Goal: Information Seeking & Learning: Learn about a topic

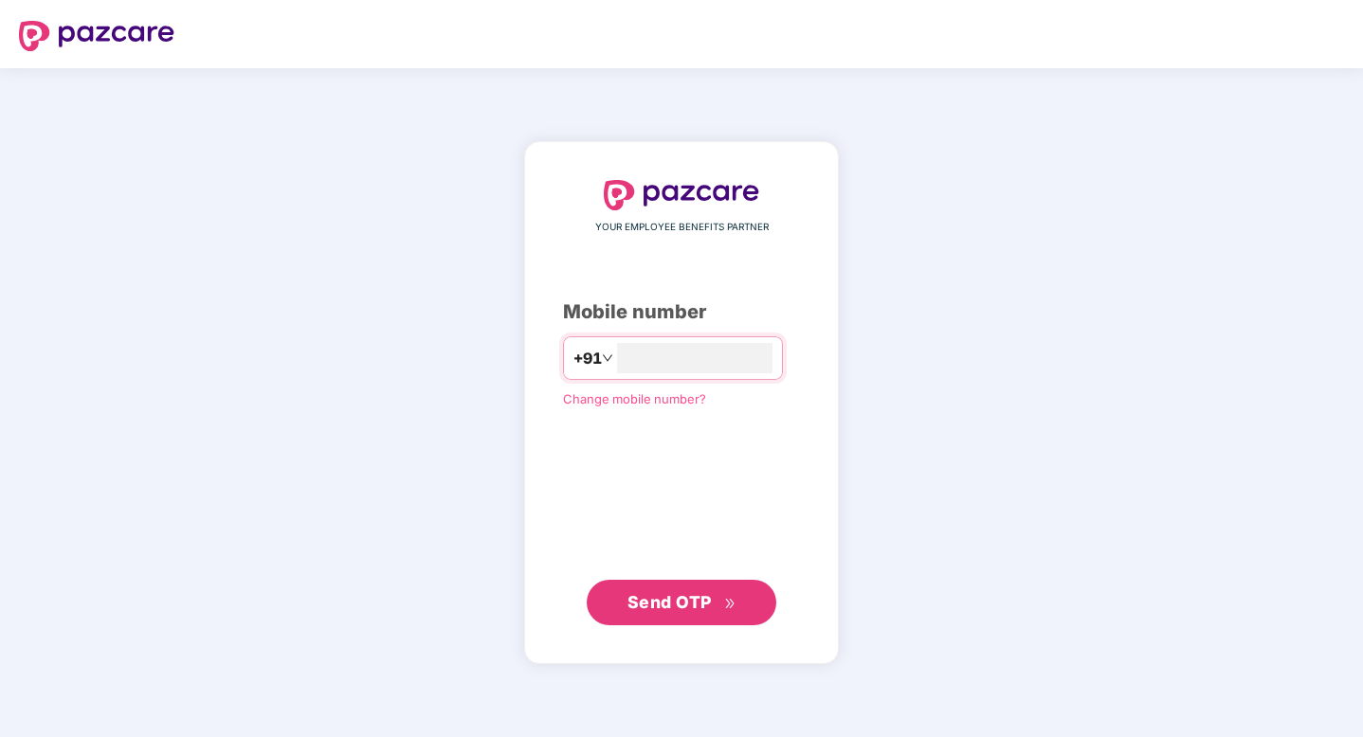
type input "**********"
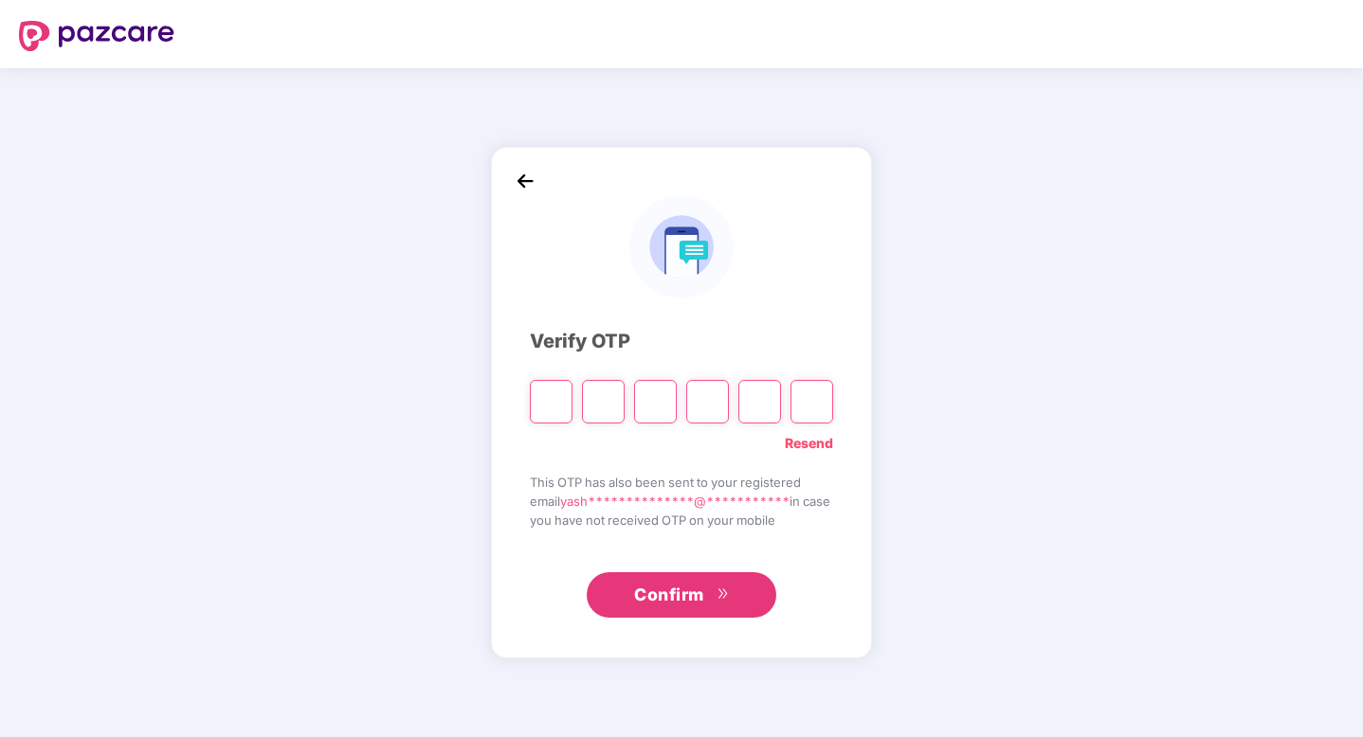
click at [546, 412] on input "Please enter verification code. Digit 1" at bounding box center [551, 402] width 43 height 44
type input "*"
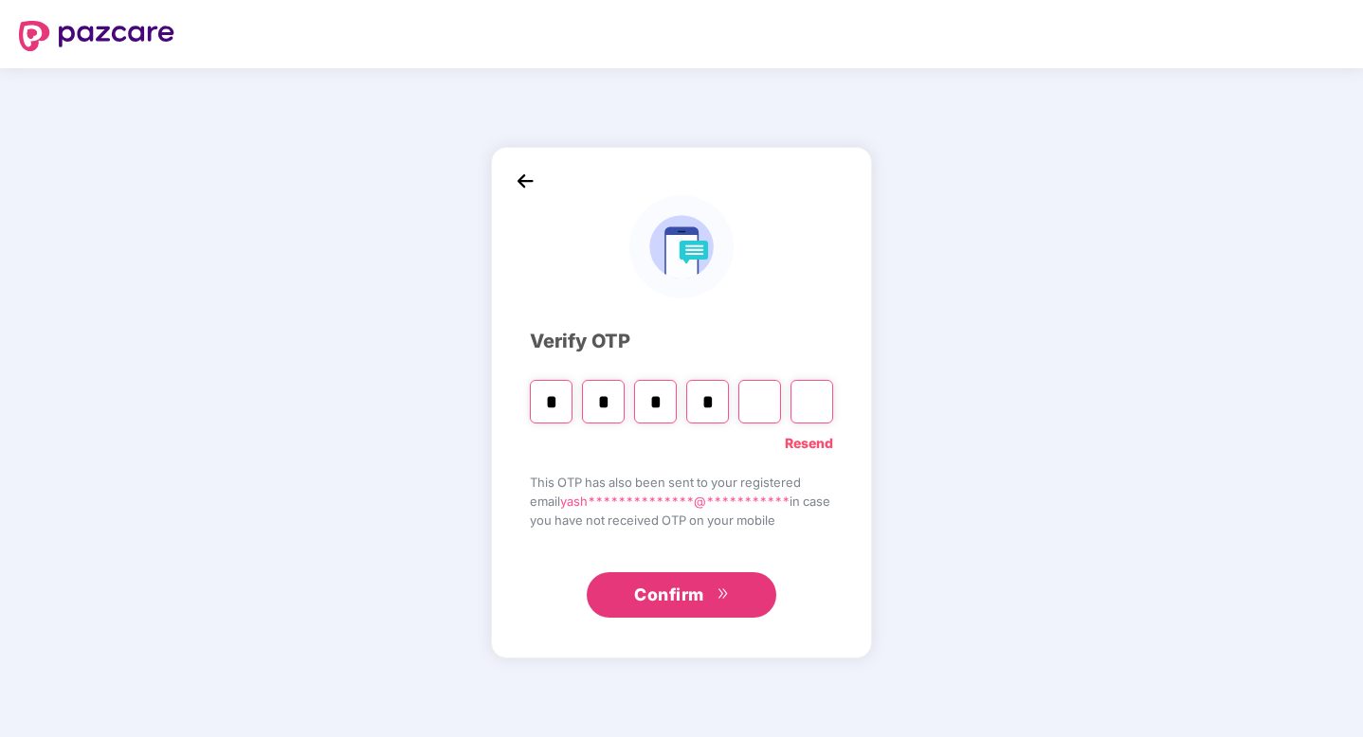
type input "*"
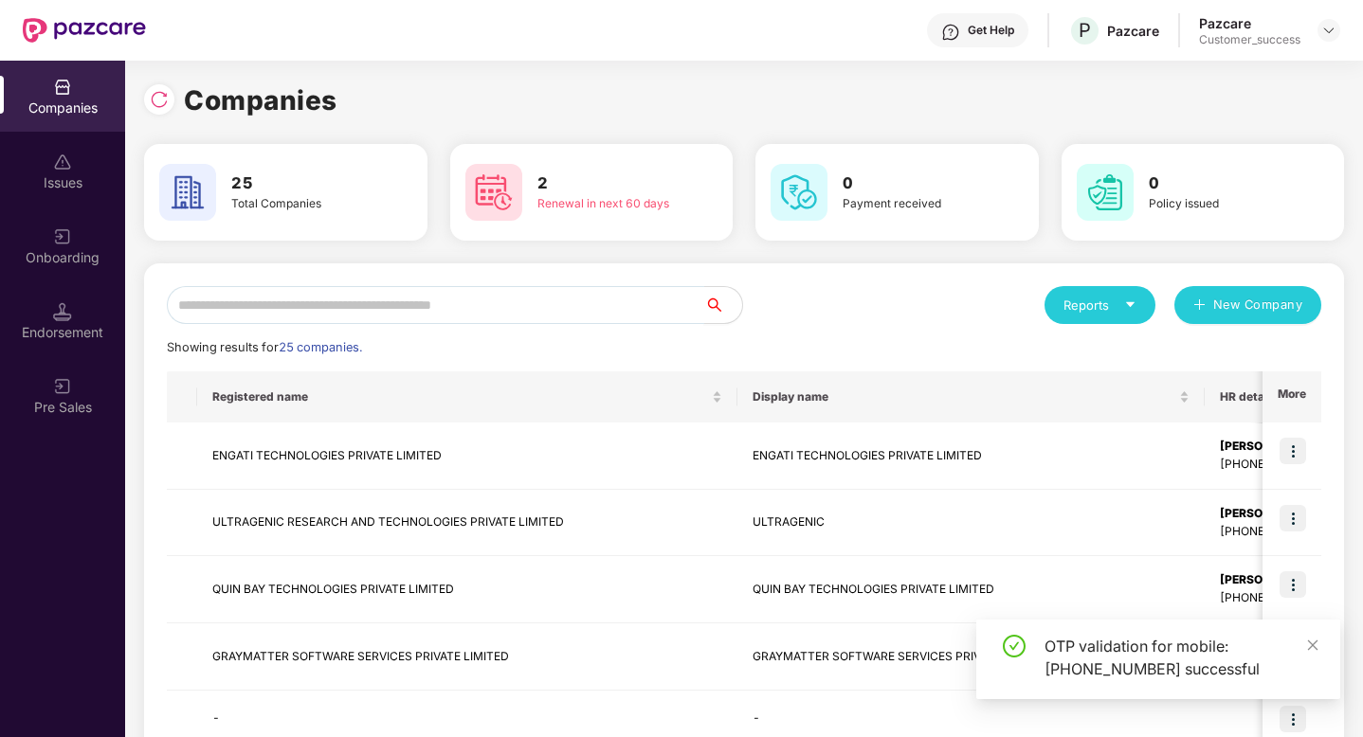
click at [346, 310] on input "text" at bounding box center [435, 305] width 537 height 38
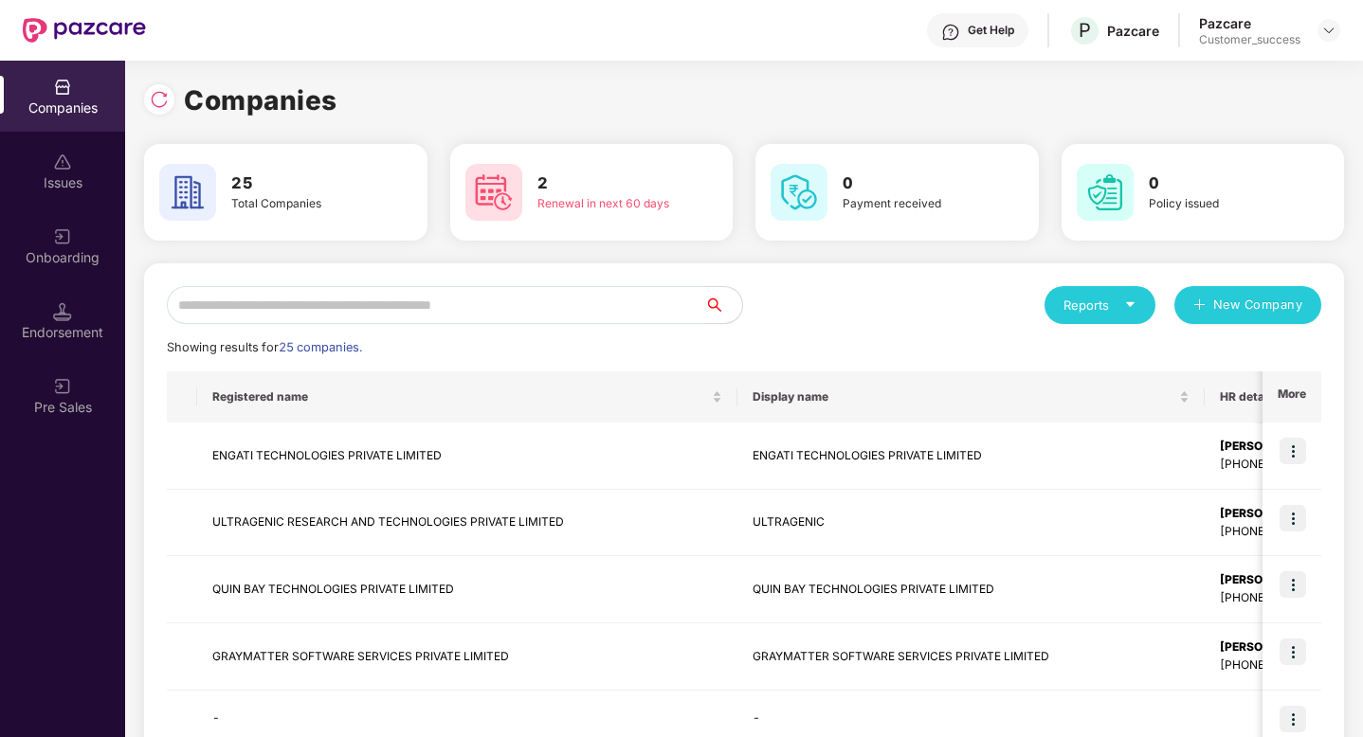
click at [369, 307] on input "text" at bounding box center [435, 305] width 537 height 38
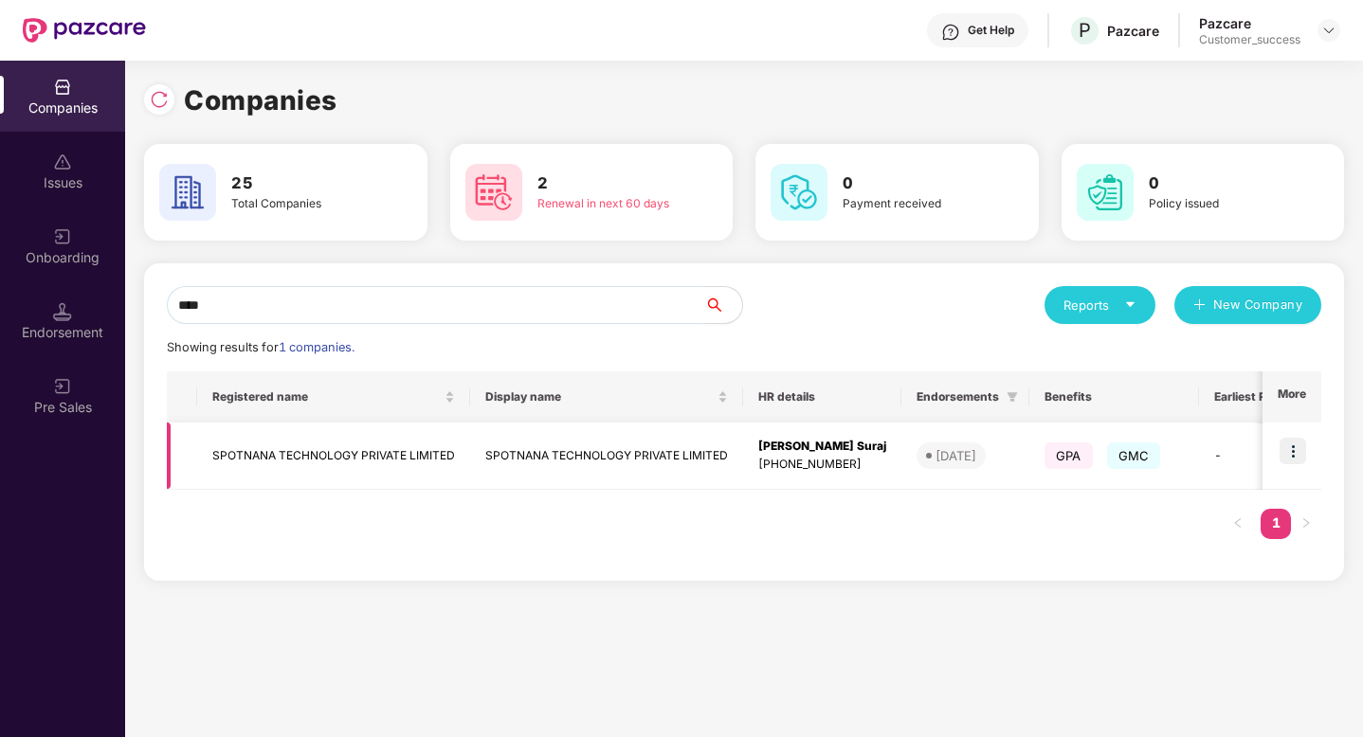
type input "****"
click at [1294, 445] on img at bounding box center [1293, 451] width 27 height 27
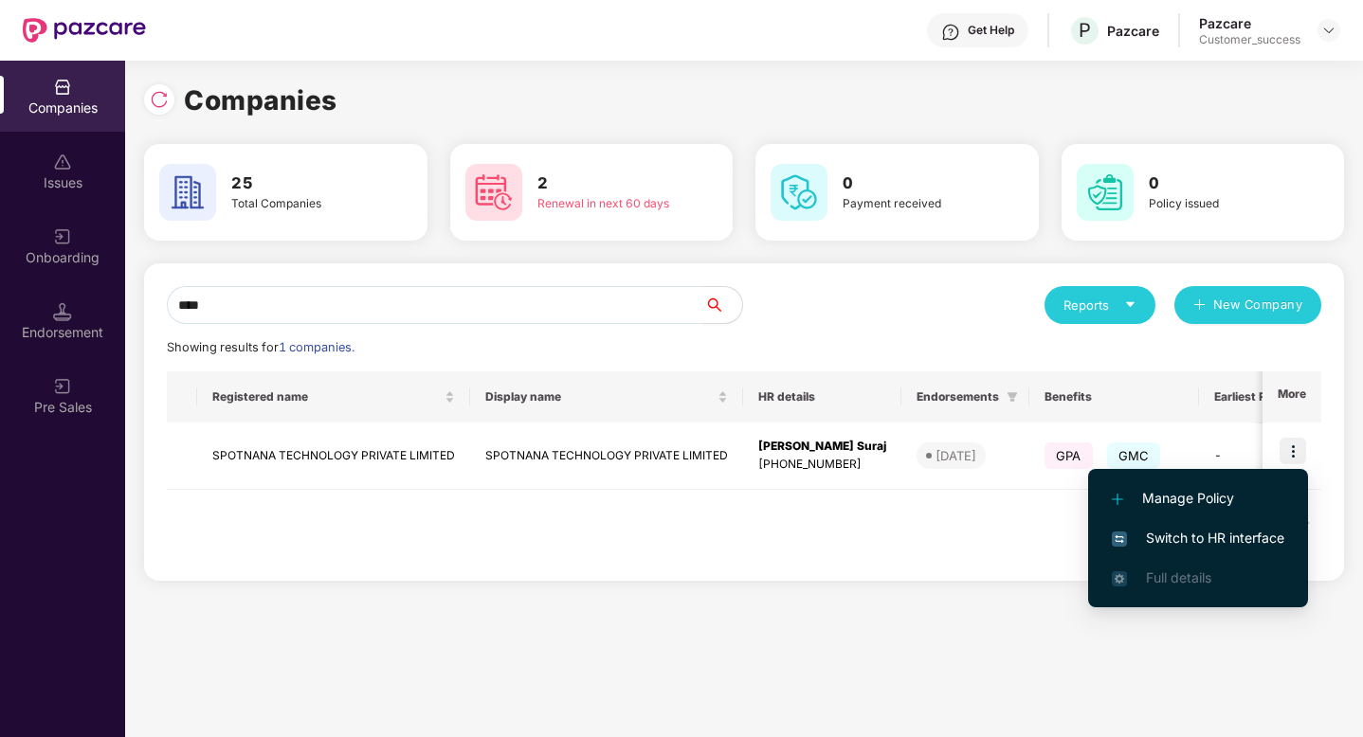
click at [1189, 541] on span "Switch to HR interface" at bounding box center [1198, 538] width 172 height 21
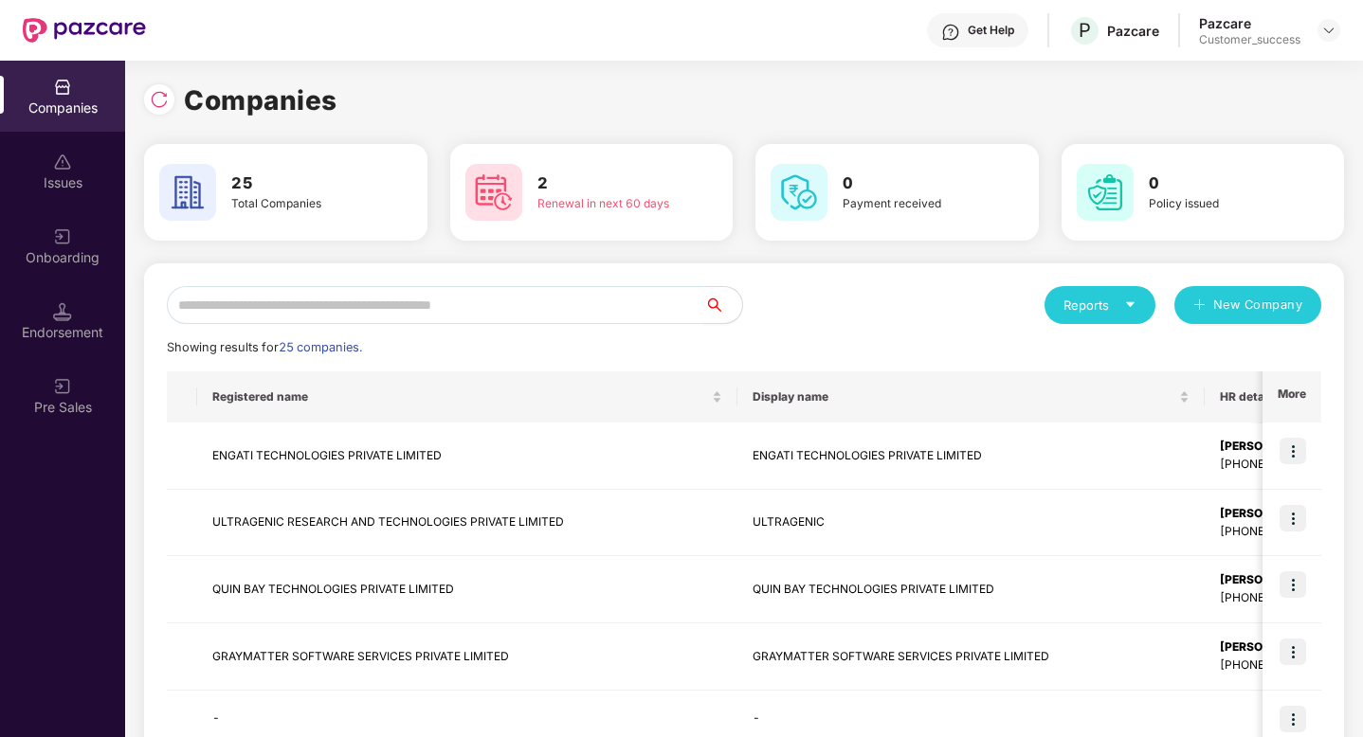
click at [509, 294] on input "text" at bounding box center [435, 305] width 537 height 38
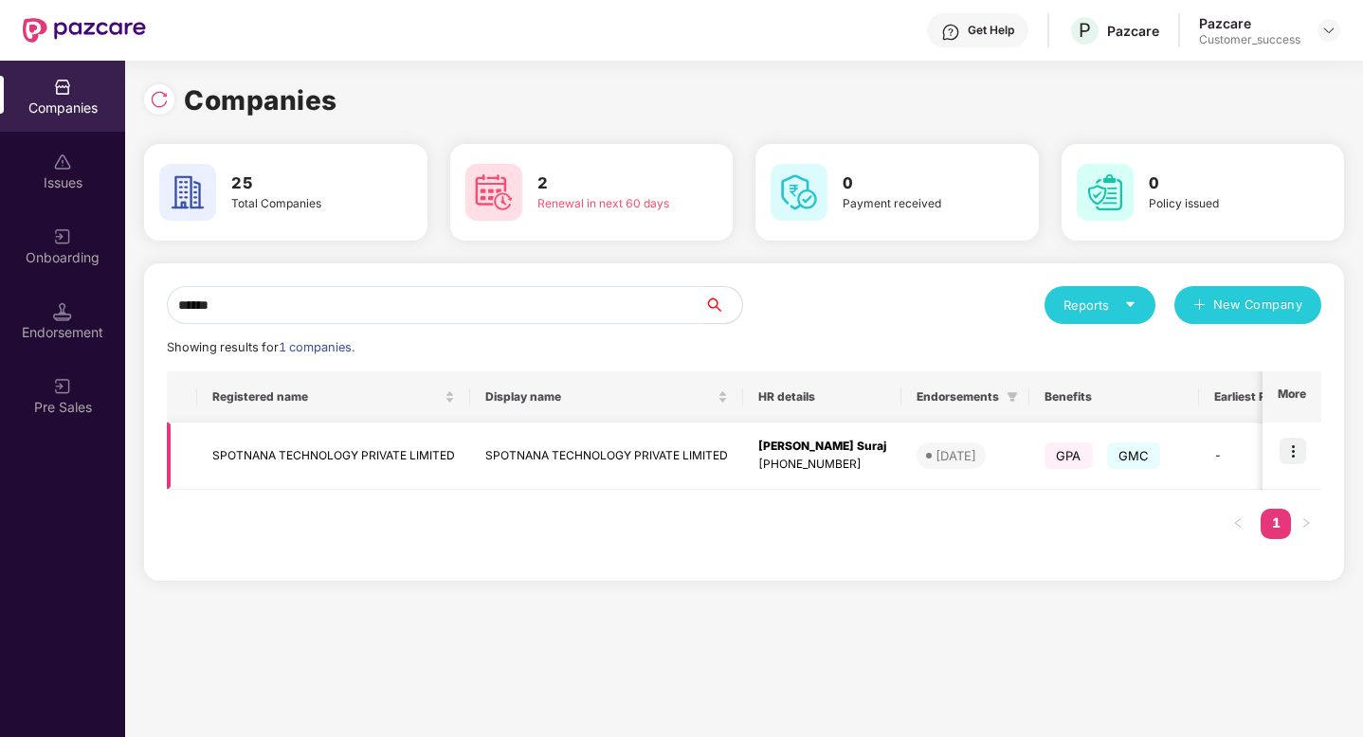
type input "******"
click at [680, 466] on td "SPOTNANA TECHNOLOGY PRIVATE LIMITED" at bounding box center [606, 456] width 273 height 67
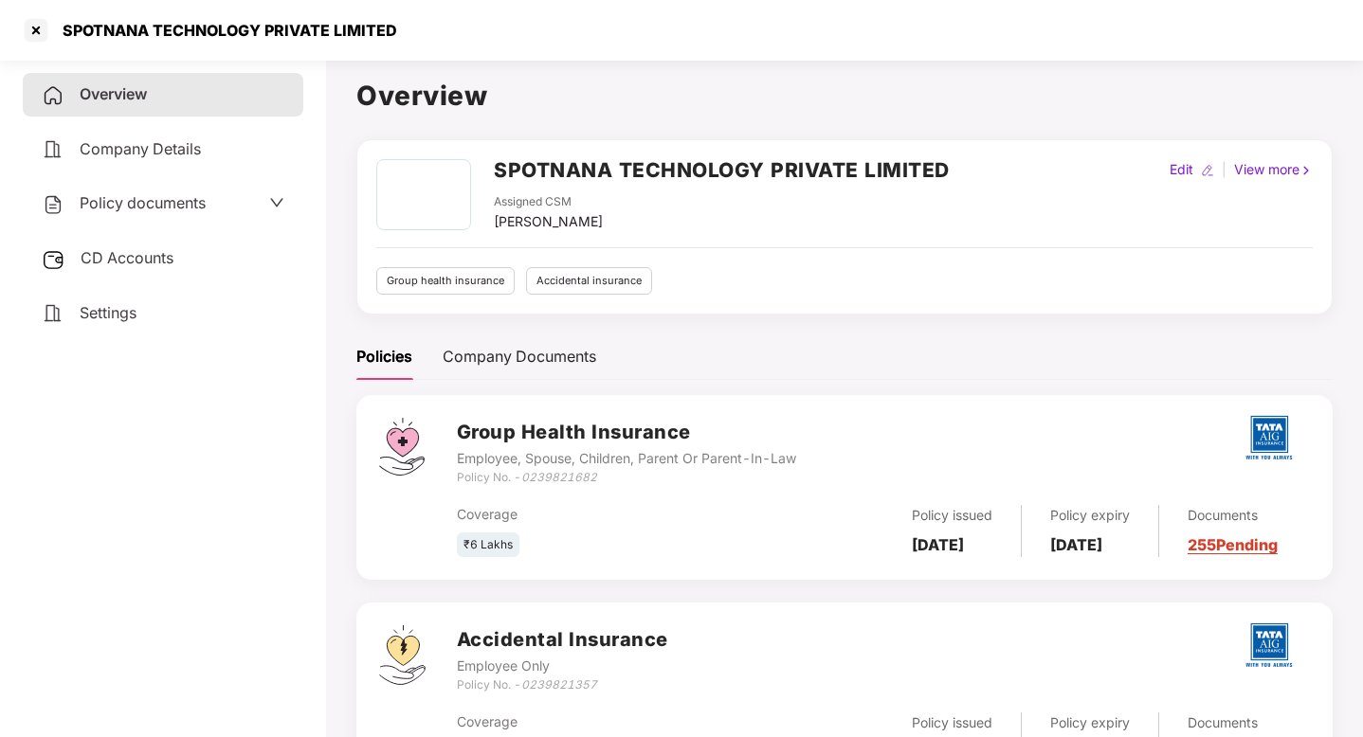
click at [185, 208] on span "Policy documents" at bounding box center [143, 202] width 126 height 19
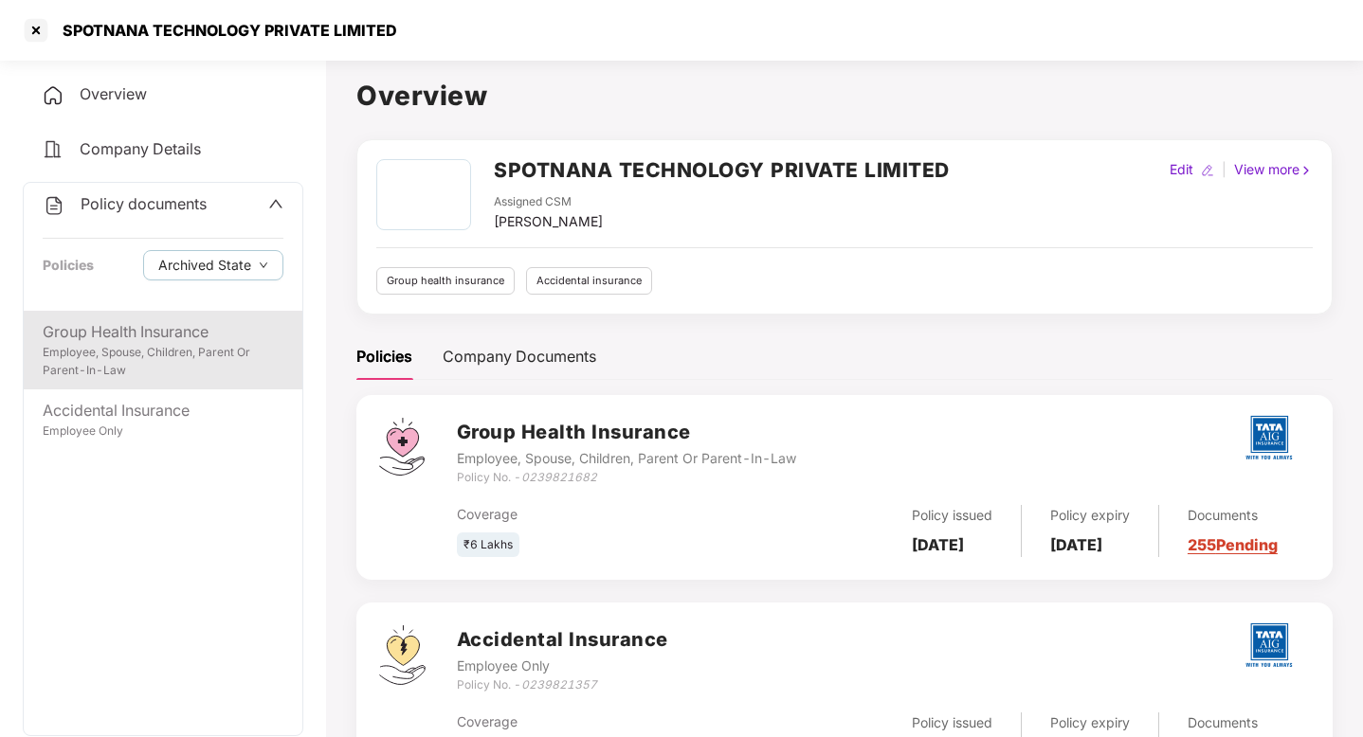
click at [178, 322] on div "Group Health Insurance" at bounding box center [163, 332] width 241 height 24
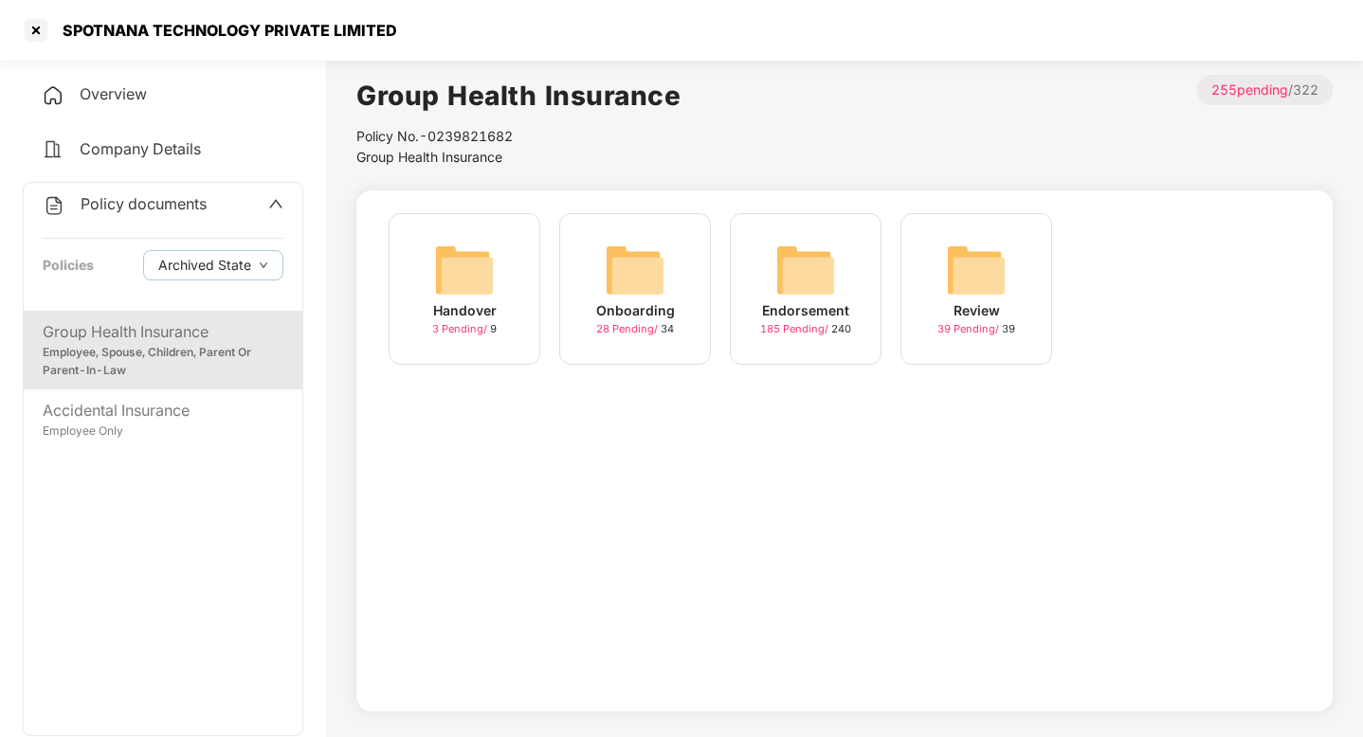
click at [834, 306] on div "Endorsement" at bounding box center [805, 310] width 87 height 21
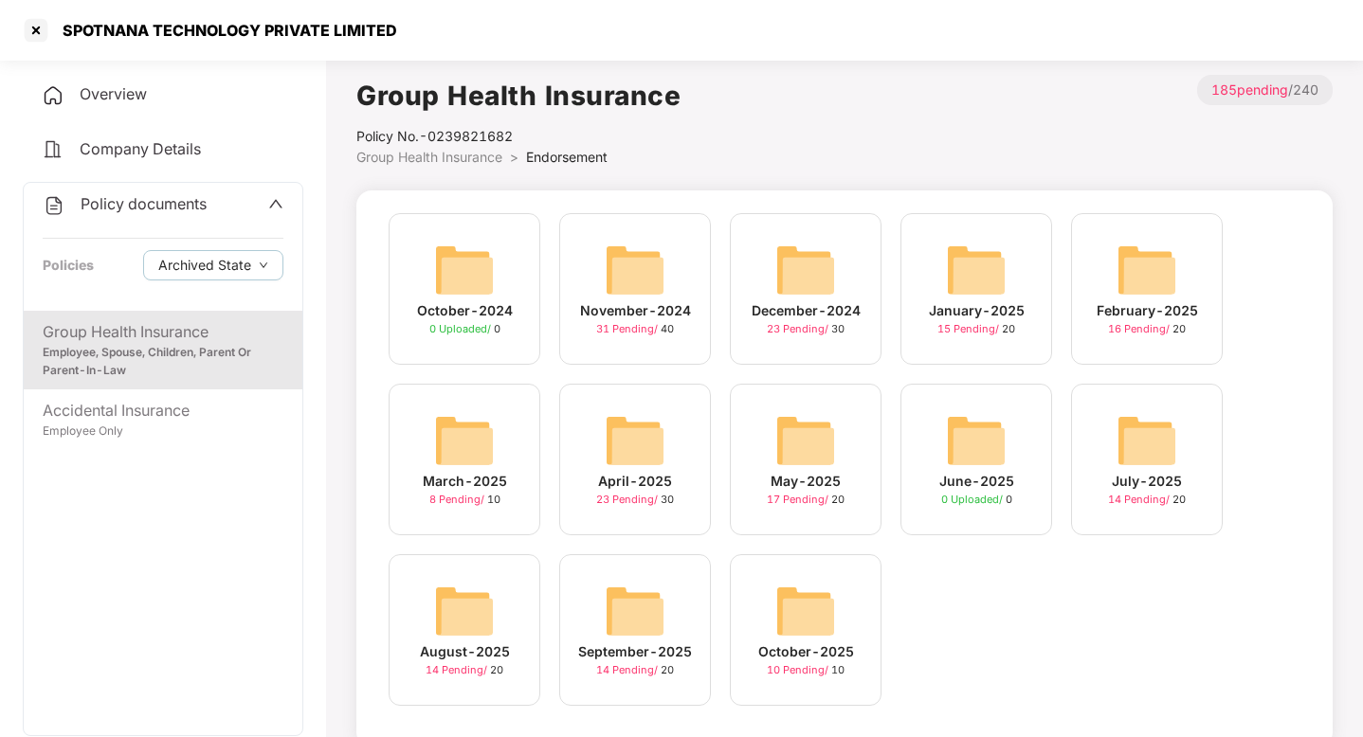
click at [136, 149] on span "Company Details" at bounding box center [140, 148] width 121 height 19
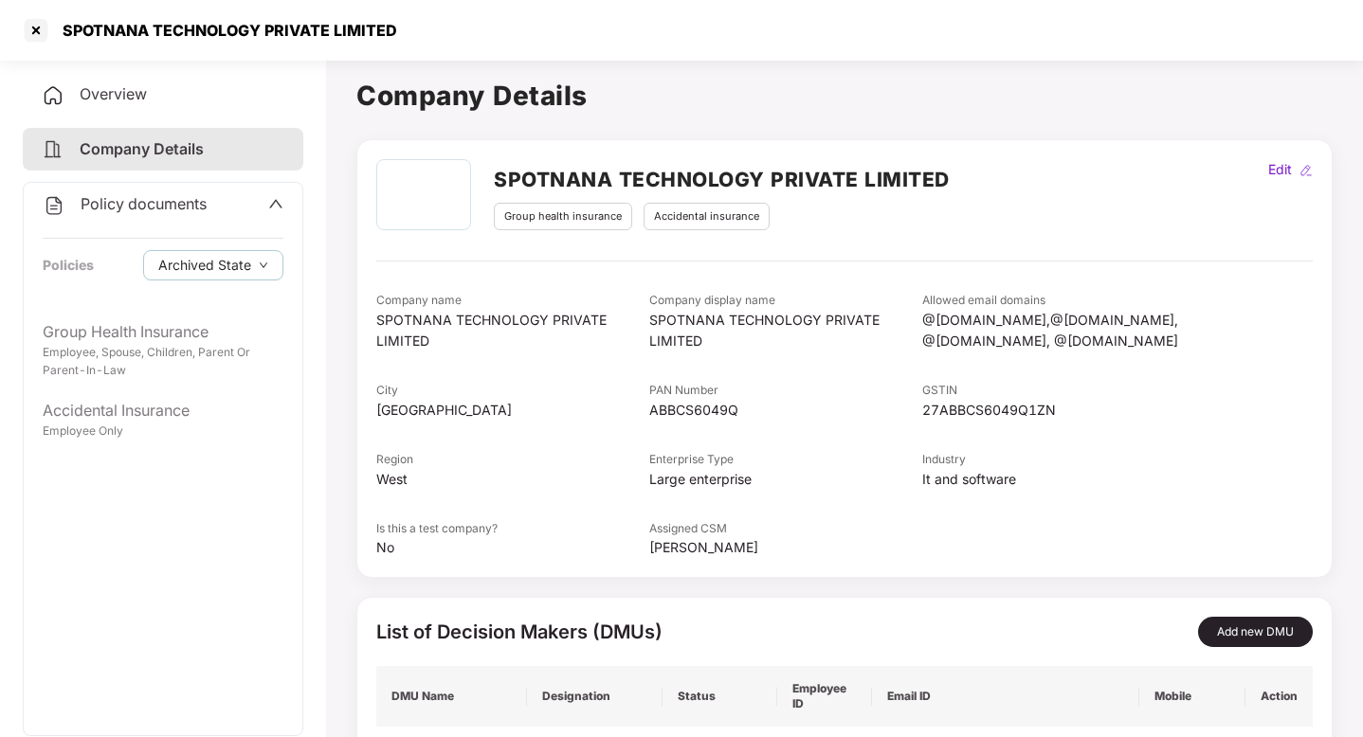
click at [139, 101] on span "Overview" at bounding box center [113, 93] width 67 height 19
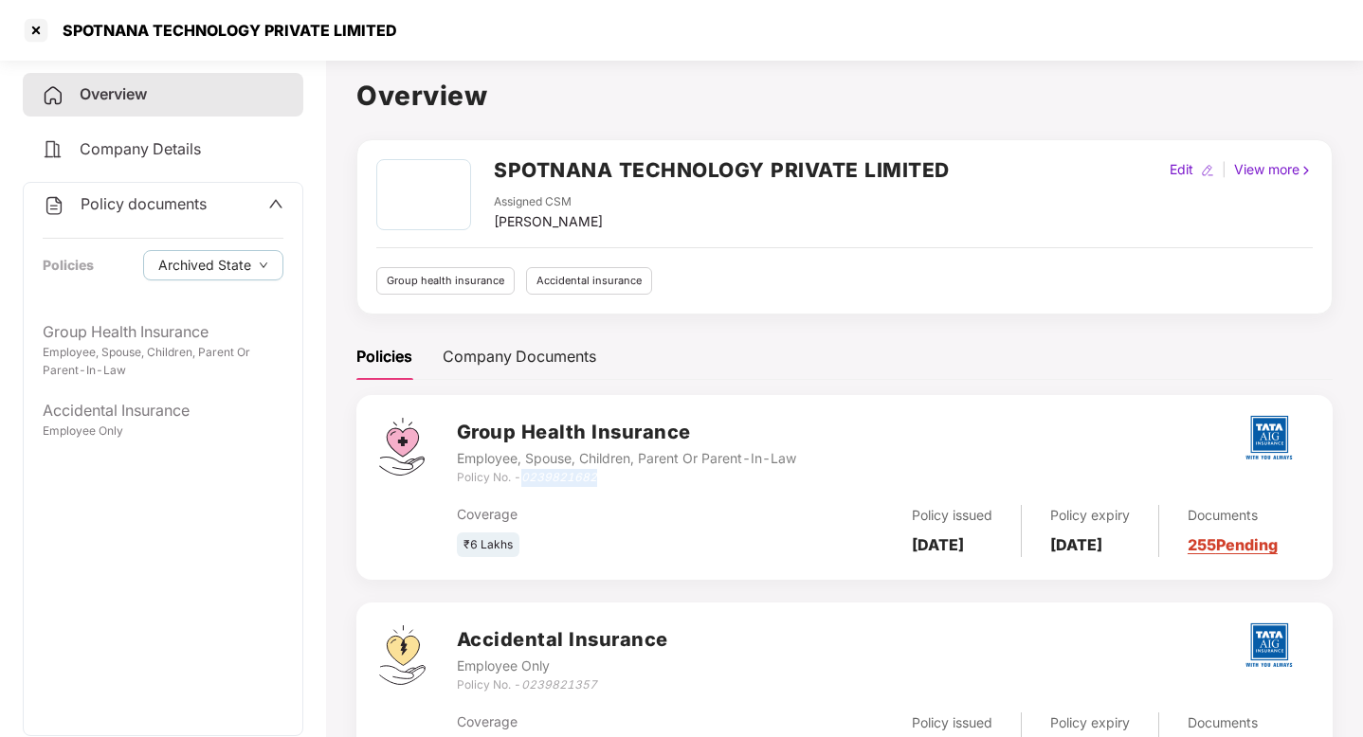
drag, startPoint x: 608, startPoint y: 484, endPoint x: 522, endPoint y: 485, distance: 86.3
click at [522, 485] on div "Group Health Insurance Employee, Spouse, Children, Parent Or Parent-In-Law Poli…" at bounding box center [883, 487] width 853 height 139
click at [619, 480] on div "Policy No. - 0239821682" at bounding box center [626, 478] width 339 height 18
drag, startPoint x: 616, startPoint y: 479, endPoint x: 527, endPoint y: 481, distance: 89.1
click at [527, 481] on div "Policy No. - 0239821682" at bounding box center [626, 478] width 339 height 18
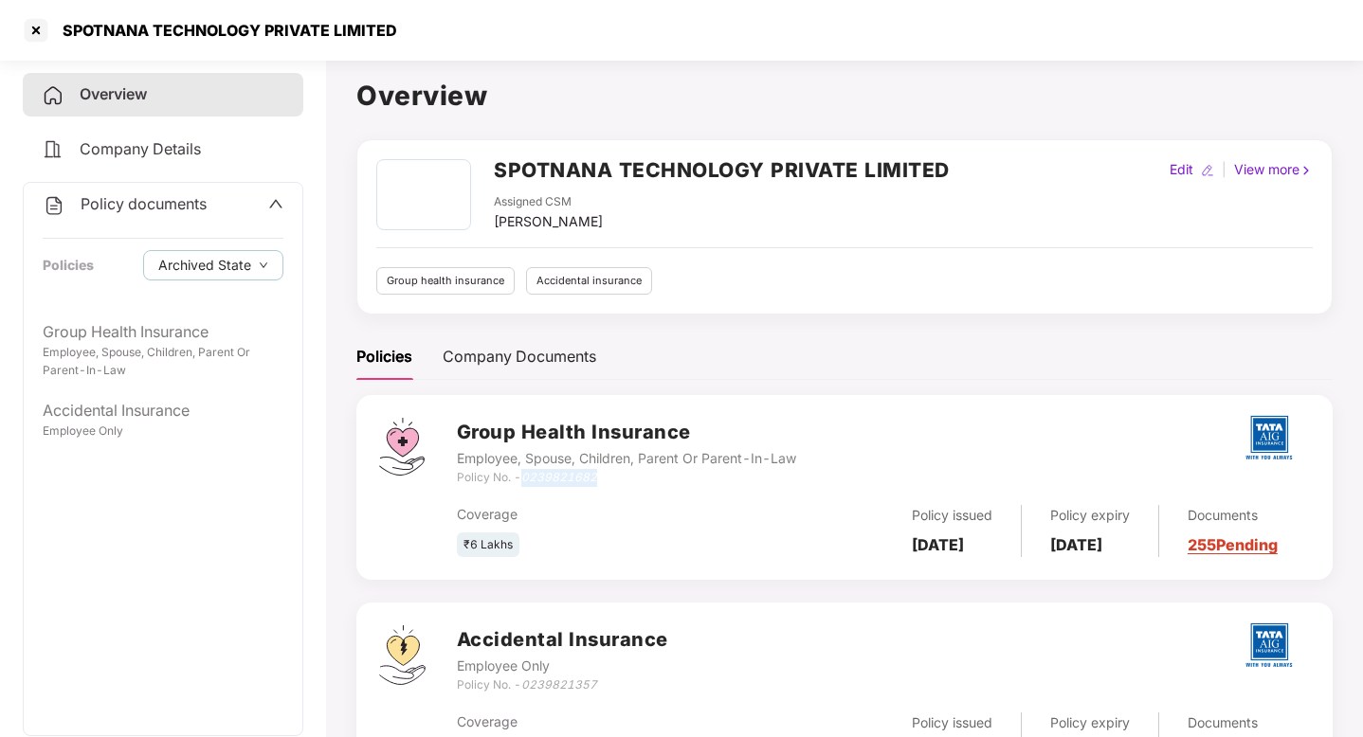
copy icon "0239821682"
click at [36, 31] on div at bounding box center [36, 30] width 30 height 30
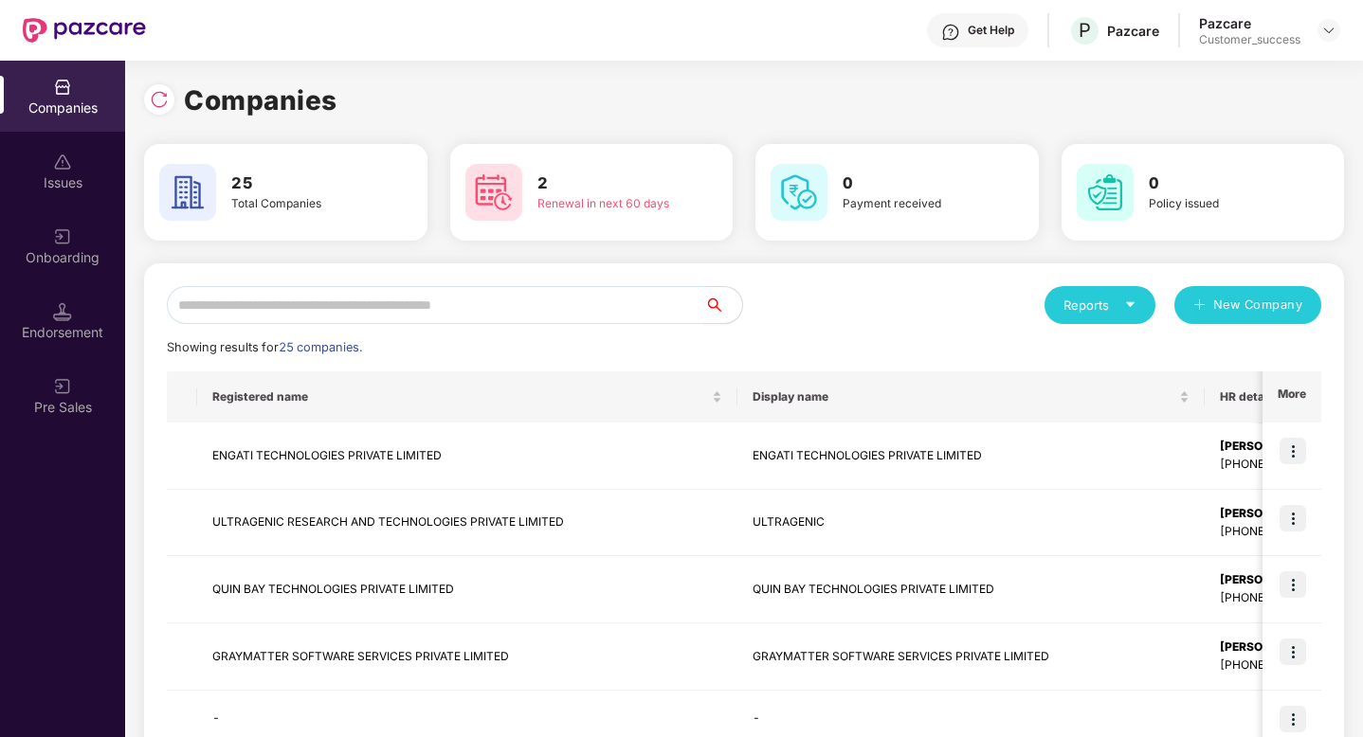
click at [217, 292] on input "text" at bounding box center [435, 305] width 537 height 38
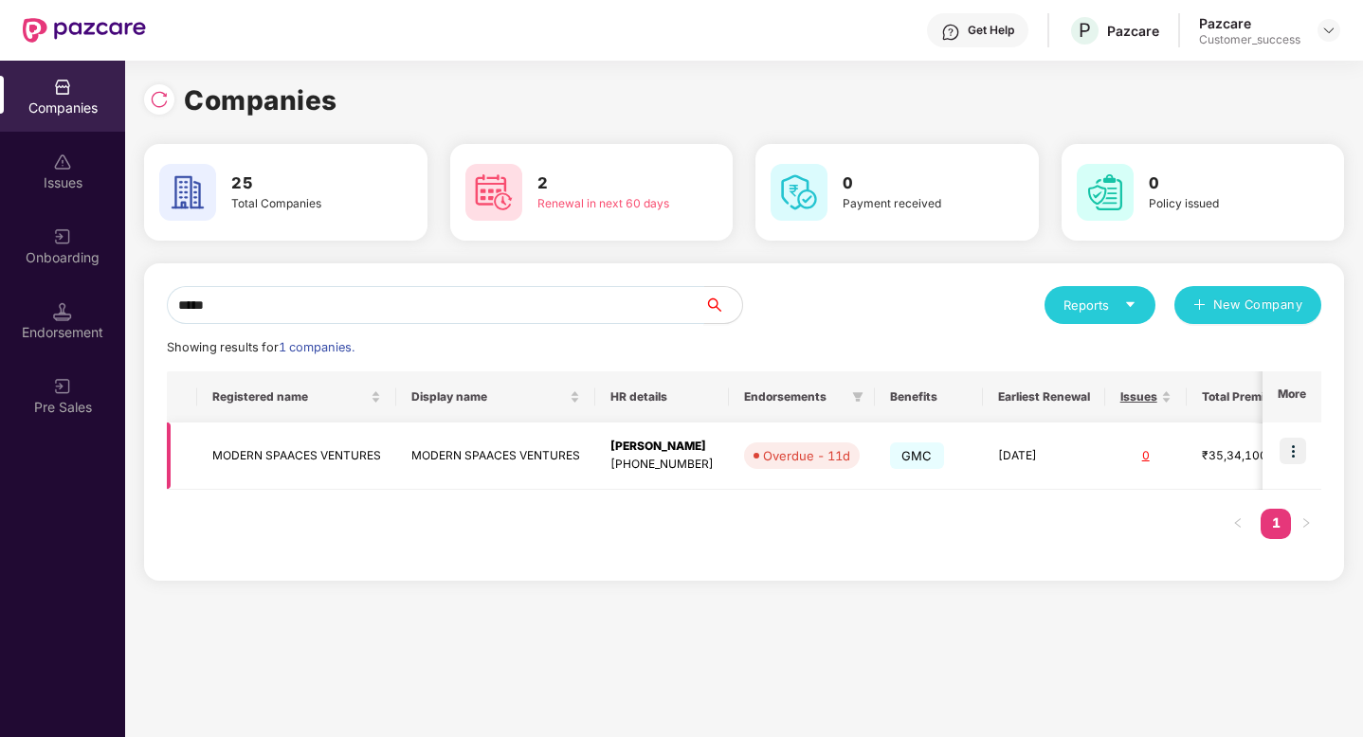
type input "*****"
click at [1303, 453] on img at bounding box center [1293, 451] width 27 height 27
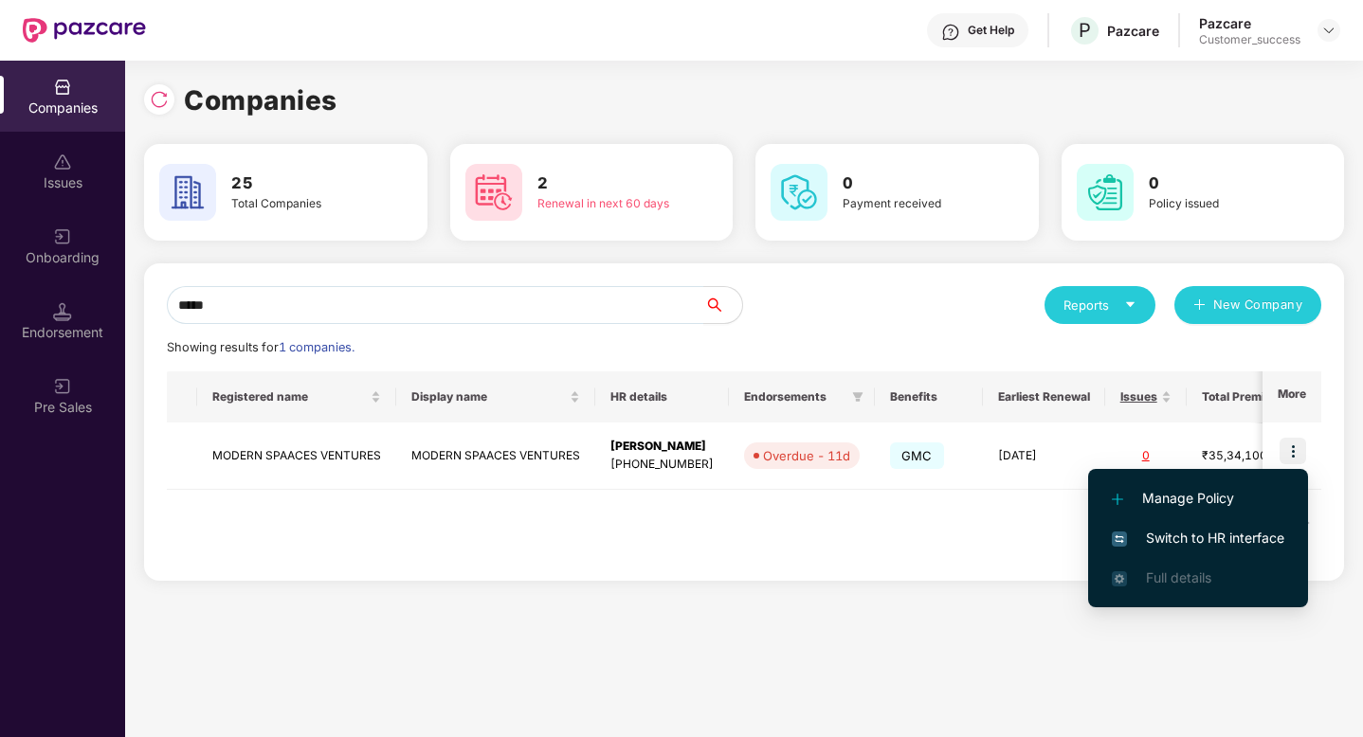
click at [1272, 540] on span "Switch to HR interface" at bounding box center [1198, 538] width 172 height 21
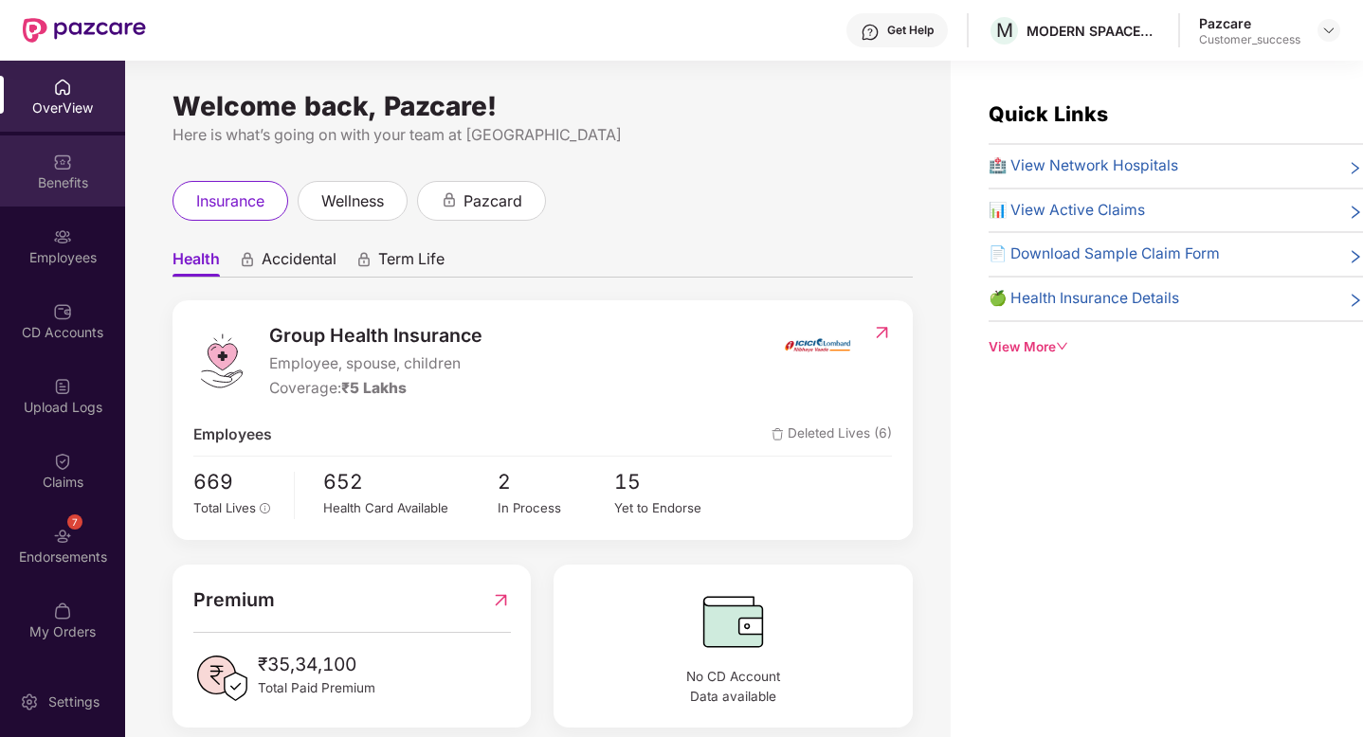
click at [13, 149] on div "Benefits" at bounding box center [62, 171] width 125 height 71
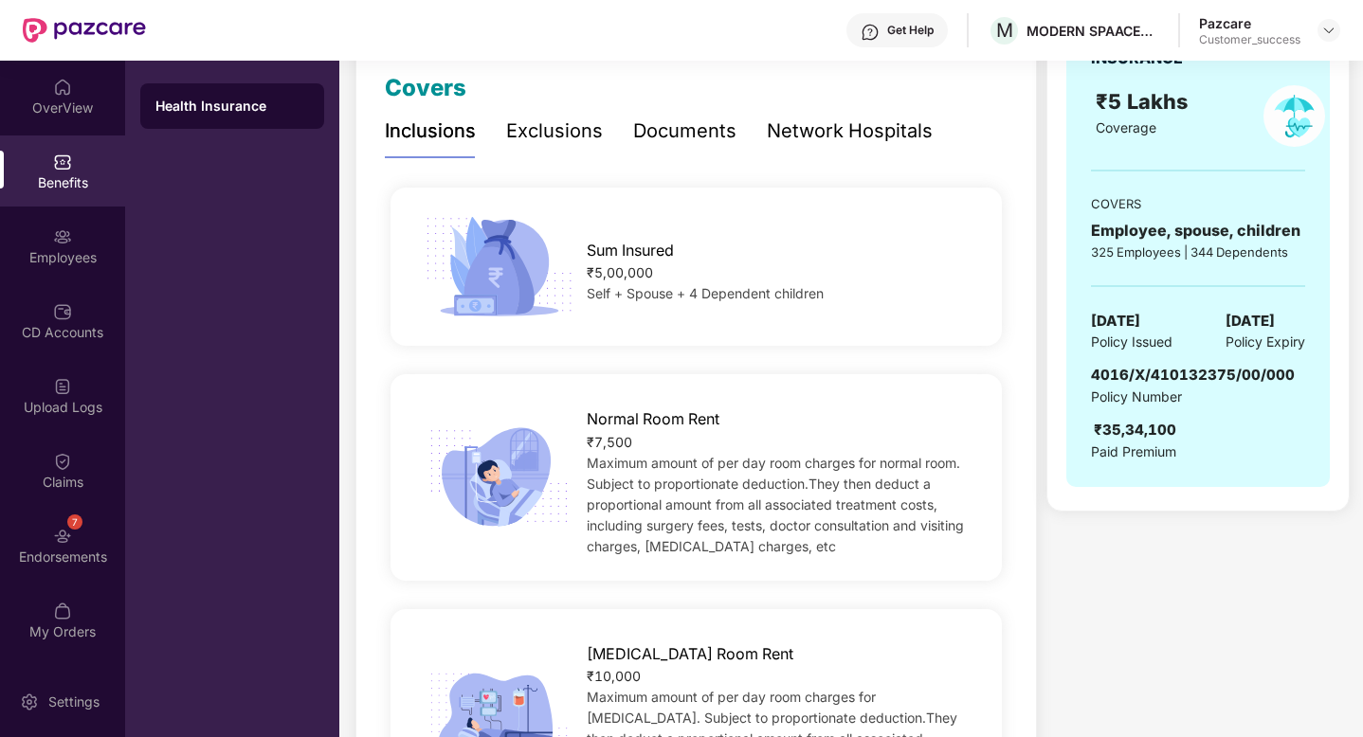
scroll to position [270, 0]
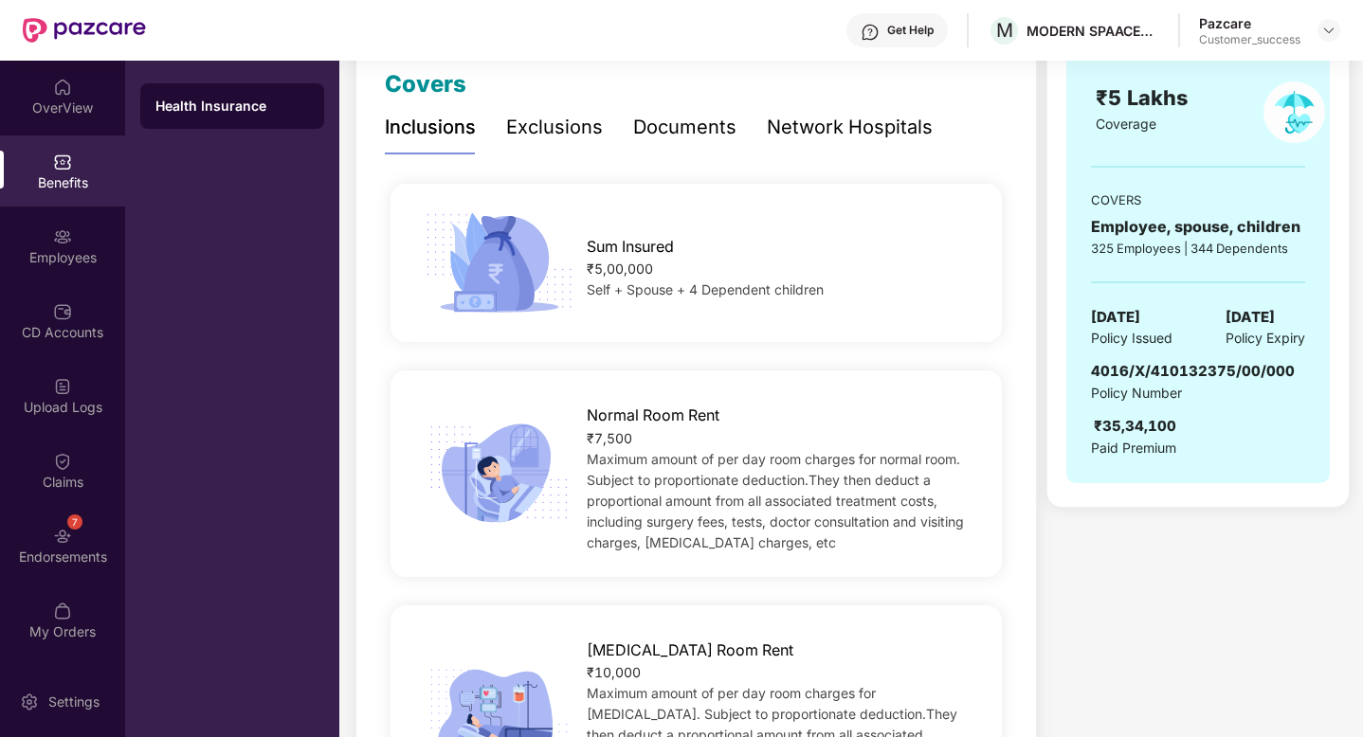
drag, startPoint x: 582, startPoint y: 438, endPoint x: 635, endPoint y: 438, distance: 53.1
click at [603, 438] on div "Normal Room Rent ₹7,500 Maximum amount of per day room charges for normal room.…" at bounding box center [779, 473] width 447 height 158
click at [635, 438] on div "₹7,500" at bounding box center [780, 438] width 387 height 21
click at [1326, 32] on img at bounding box center [1328, 30] width 15 height 15
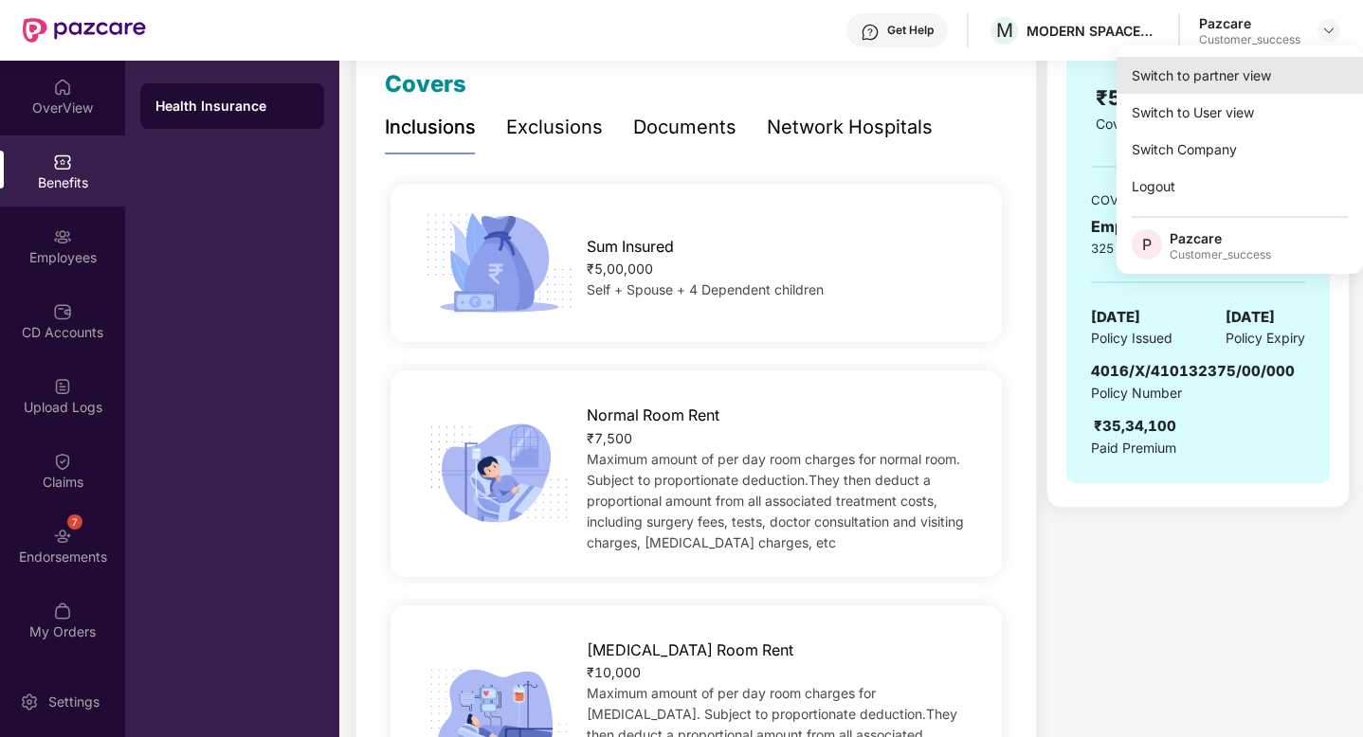
click at [1289, 83] on div "Switch to partner view" at bounding box center [1239, 75] width 246 height 37
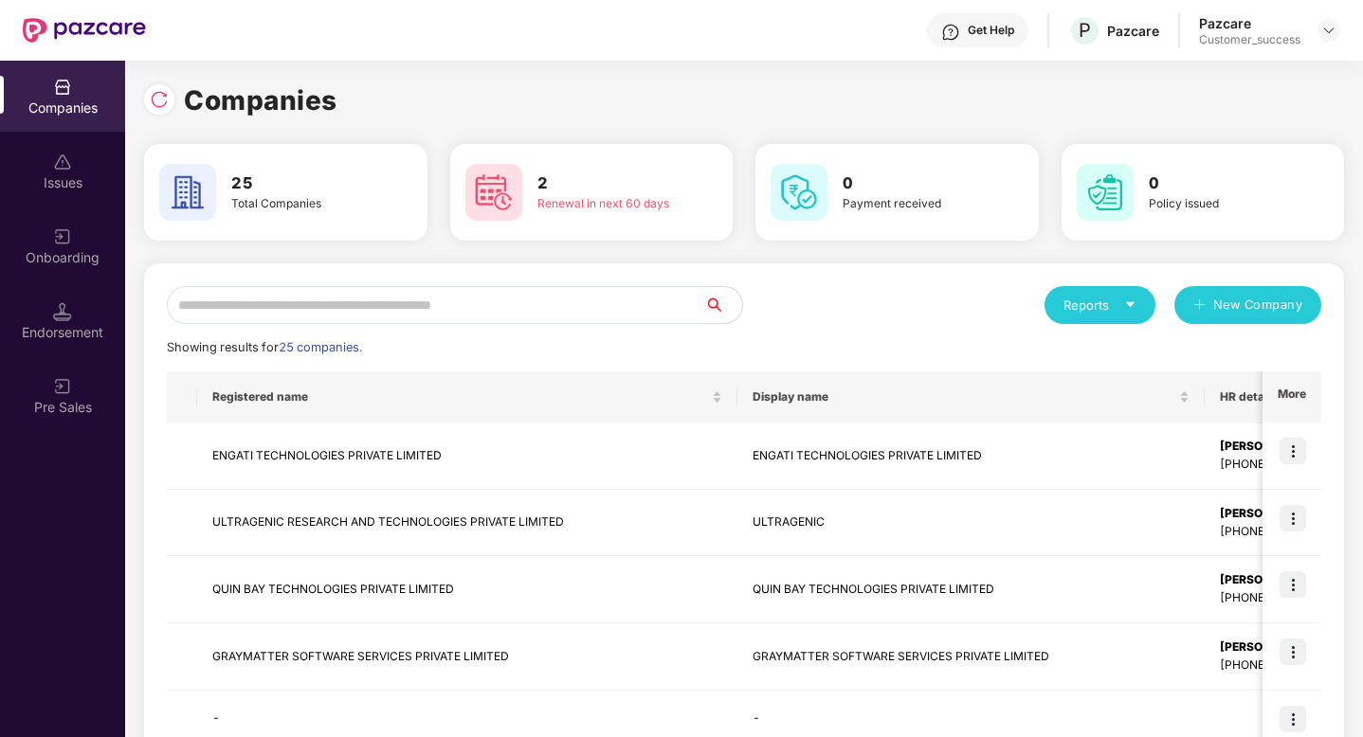
click at [332, 316] on input "text" at bounding box center [435, 305] width 537 height 38
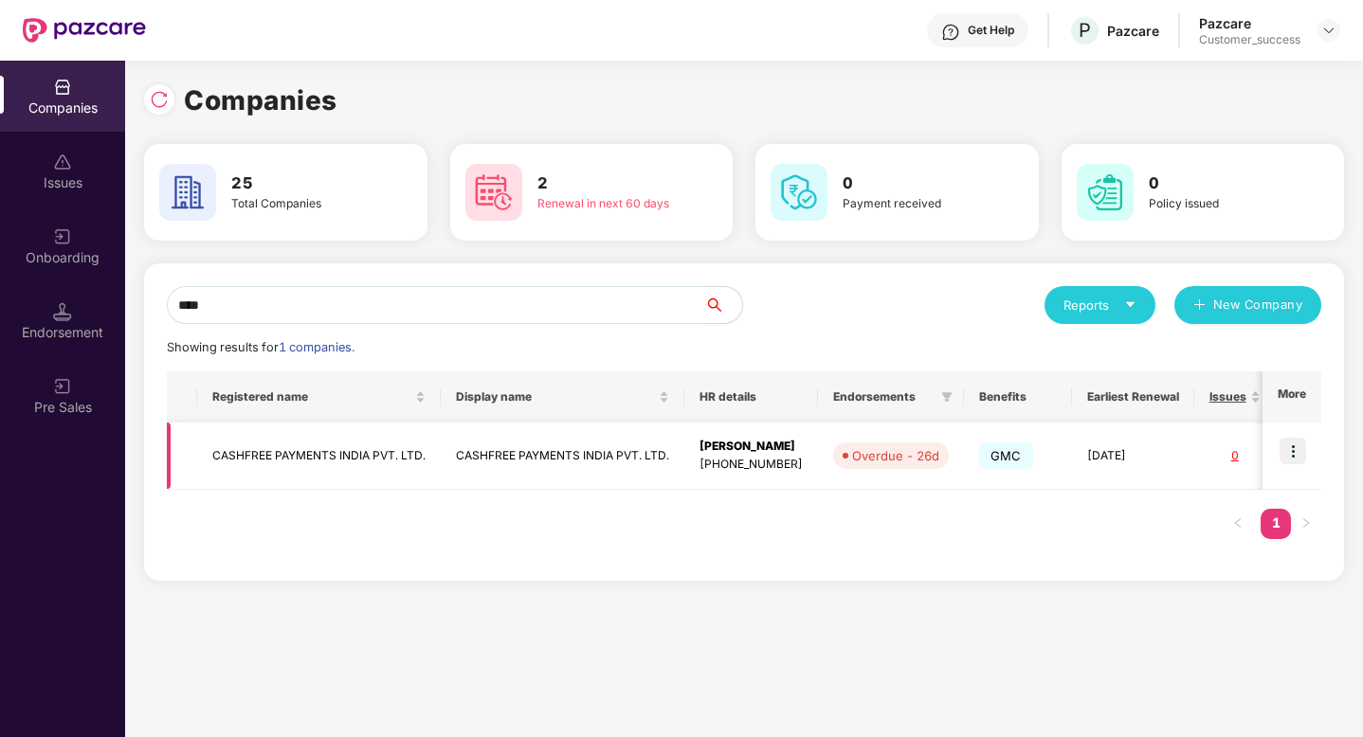
type input "****"
click at [1299, 457] on img at bounding box center [1293, 451] width 27 height 27
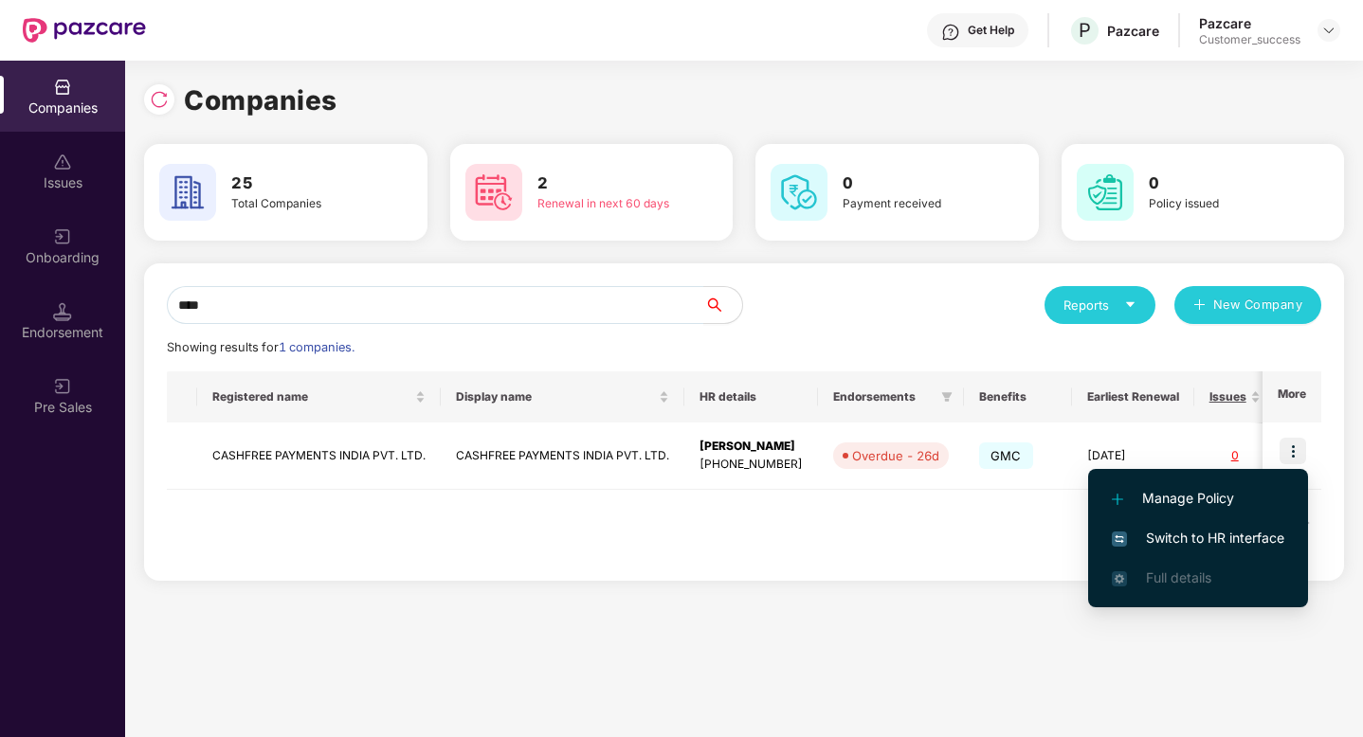
click at [1220, 536] on span "Switch to HR interface" at bounding box center [1198, 538] width 172 height 21
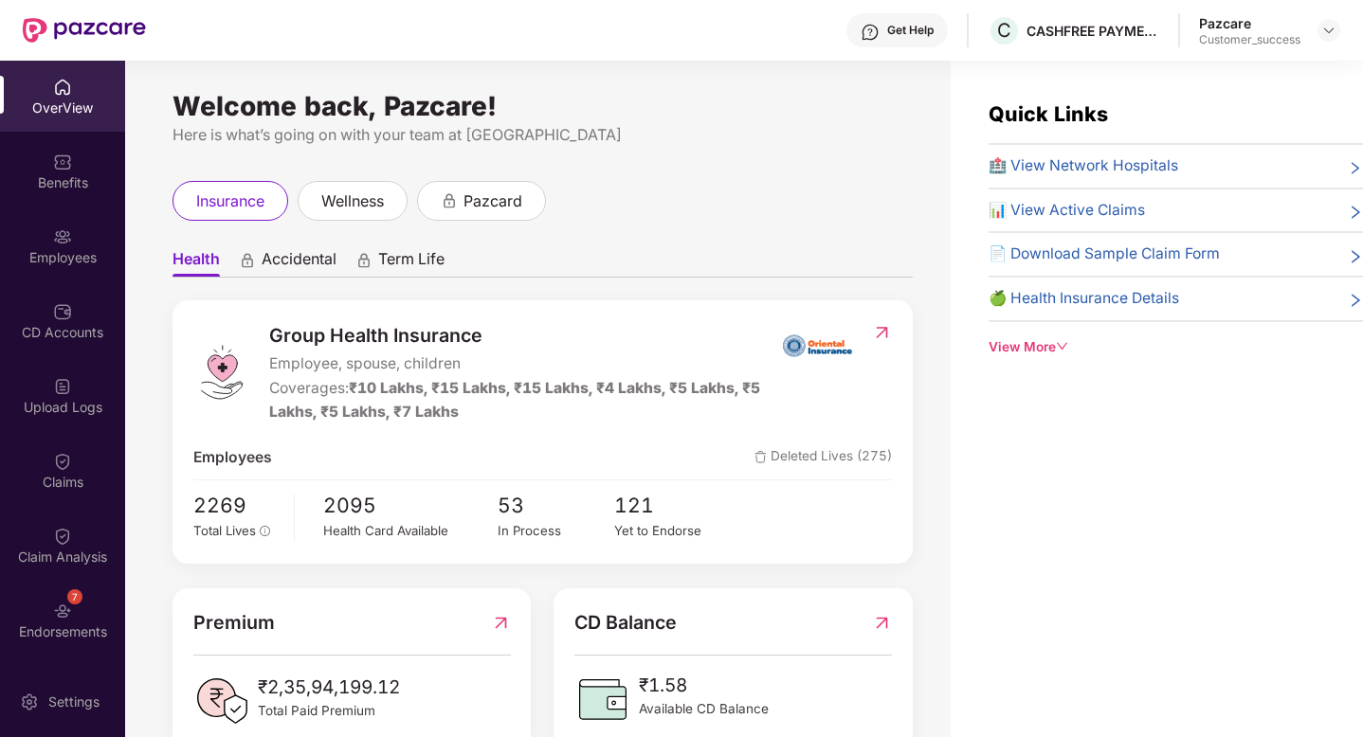
click at [53, 241] on img at bounding box center [62, 236] width 19 height 19
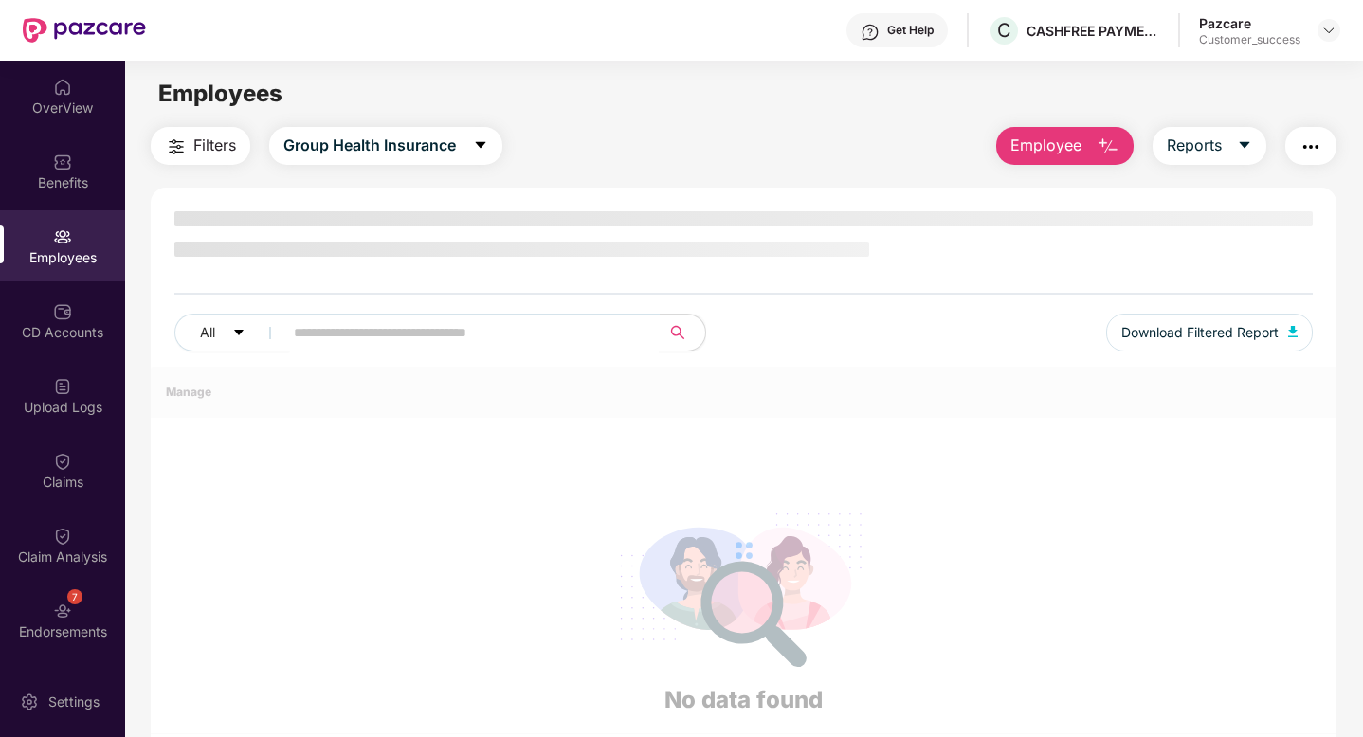
click at [291, 332] on span at bounding box center [465, 333] width 389 height 38
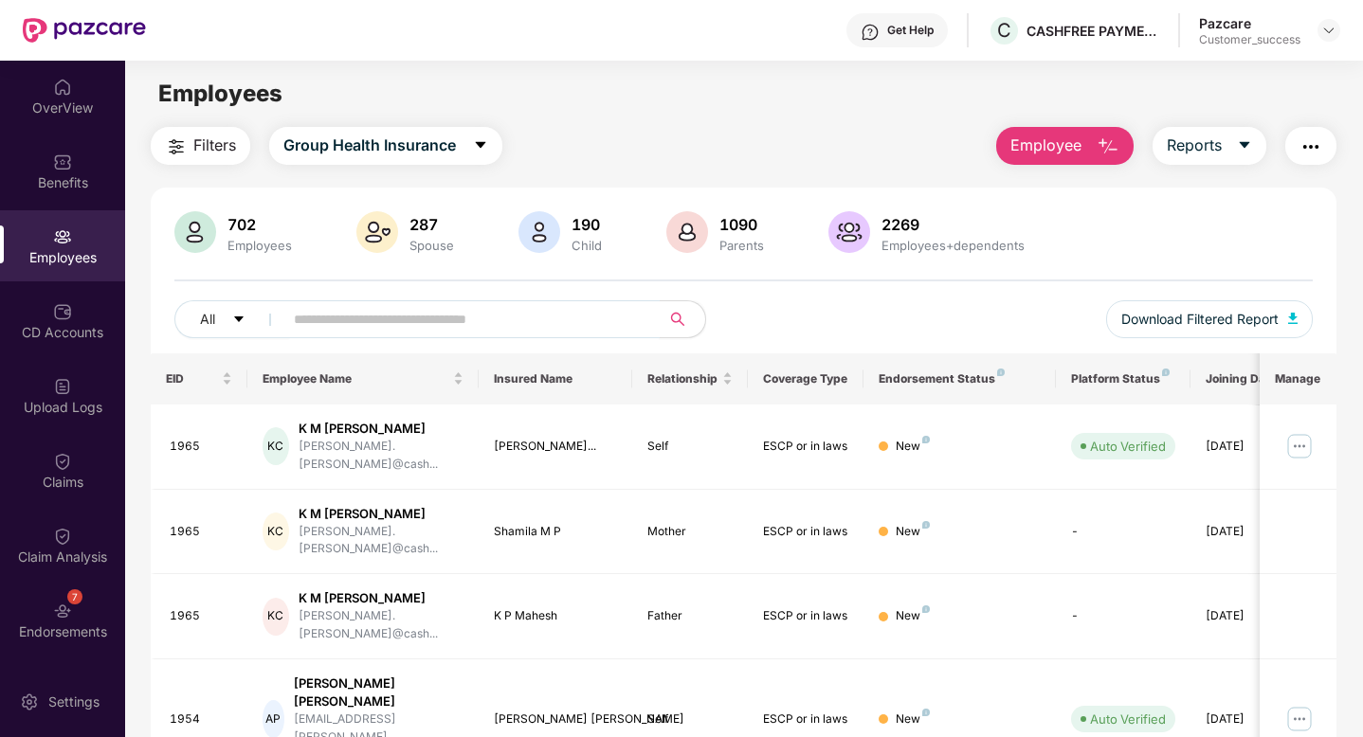
paste input "****"
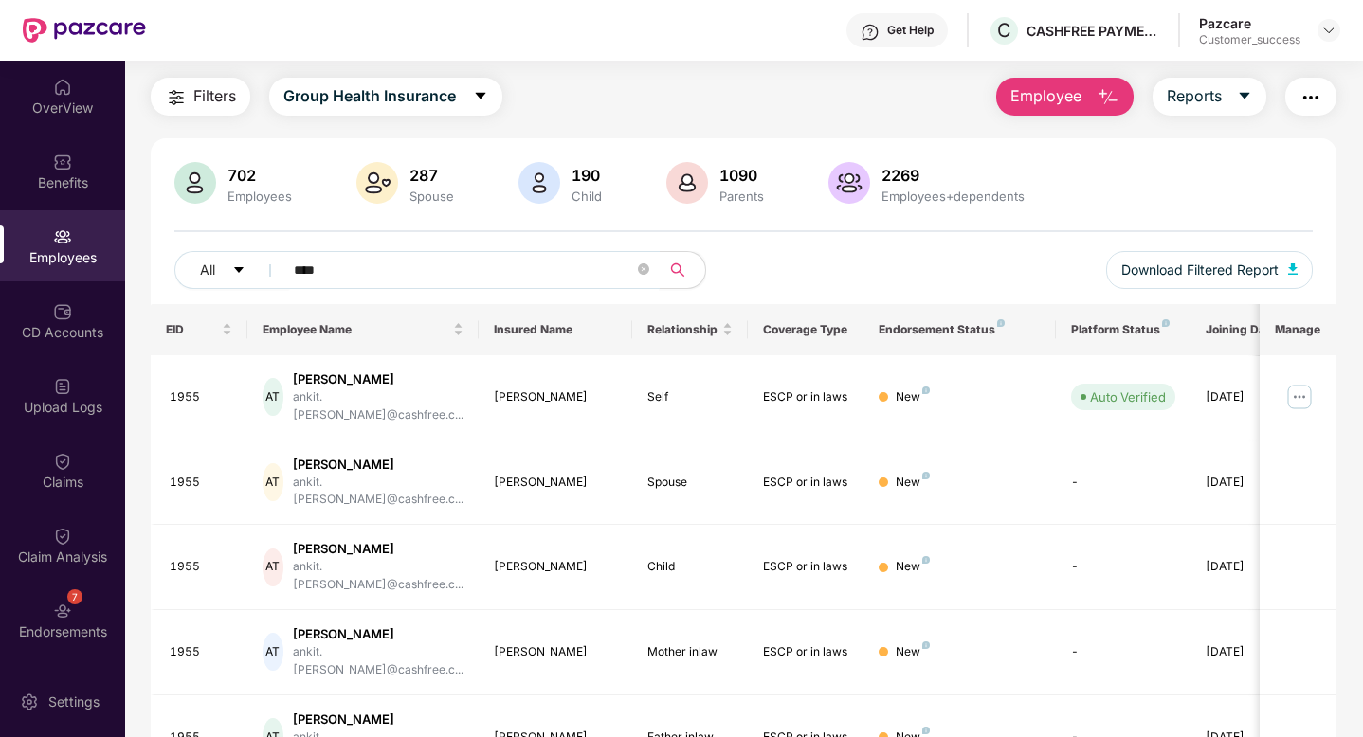
scroll to position [0, 0]
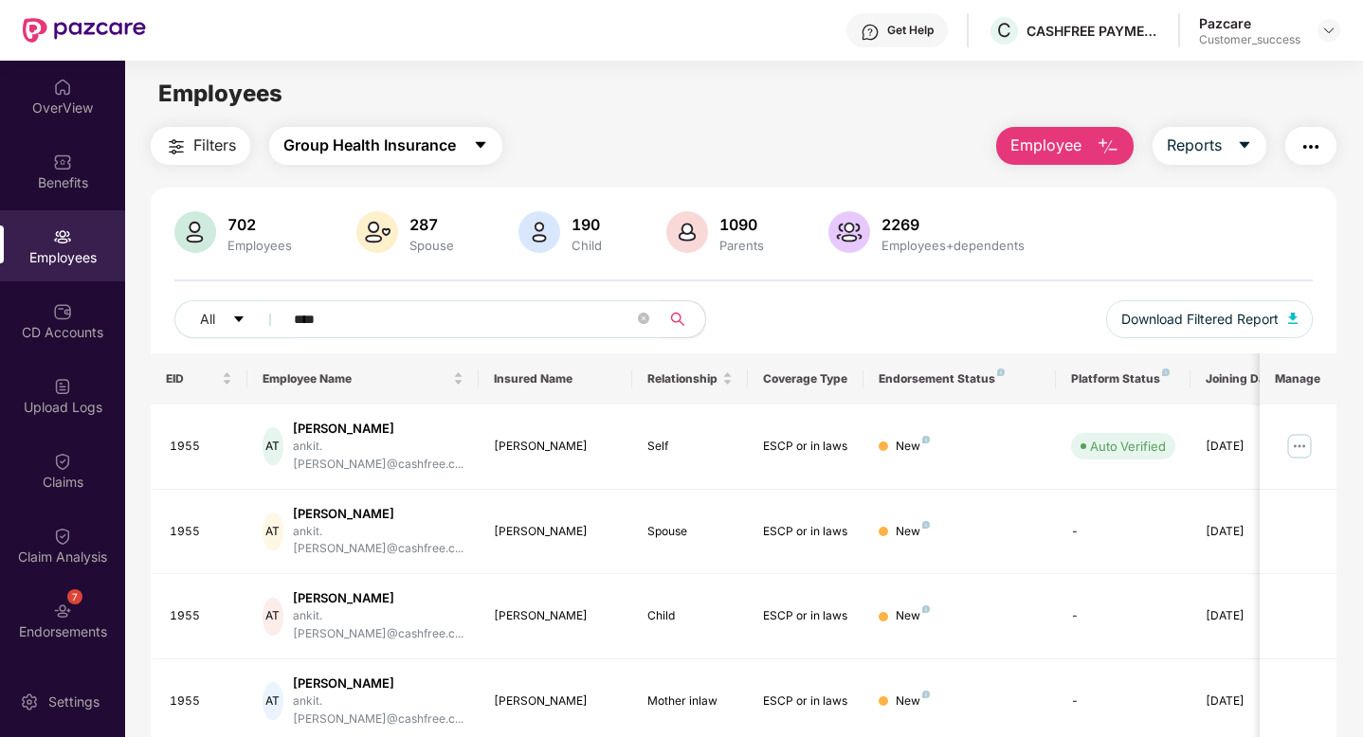
type input "****"
click at [423, 138] on span "Group Health Insurance" at bounding box center [369, 146] width 172 height 24
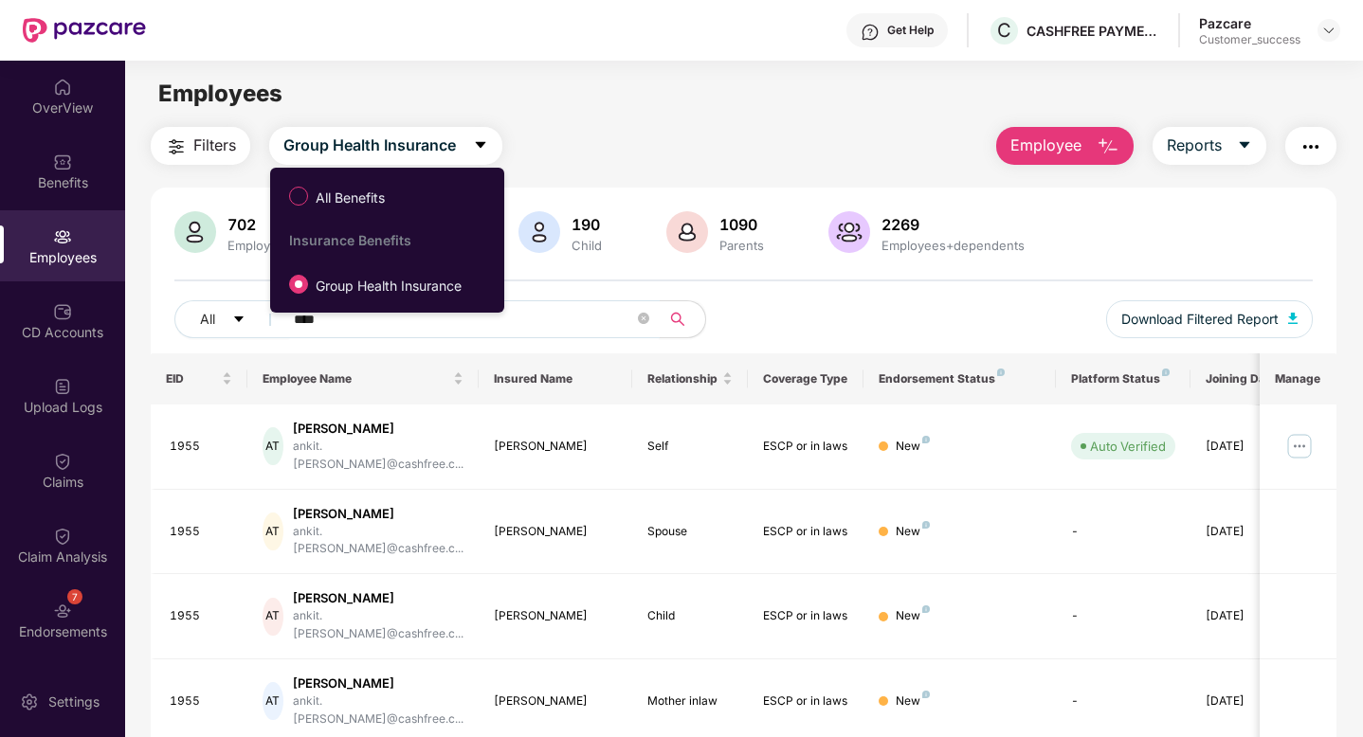
click at [584, 306] on input "****" at bounding box center [464, 319] width 340 height 28
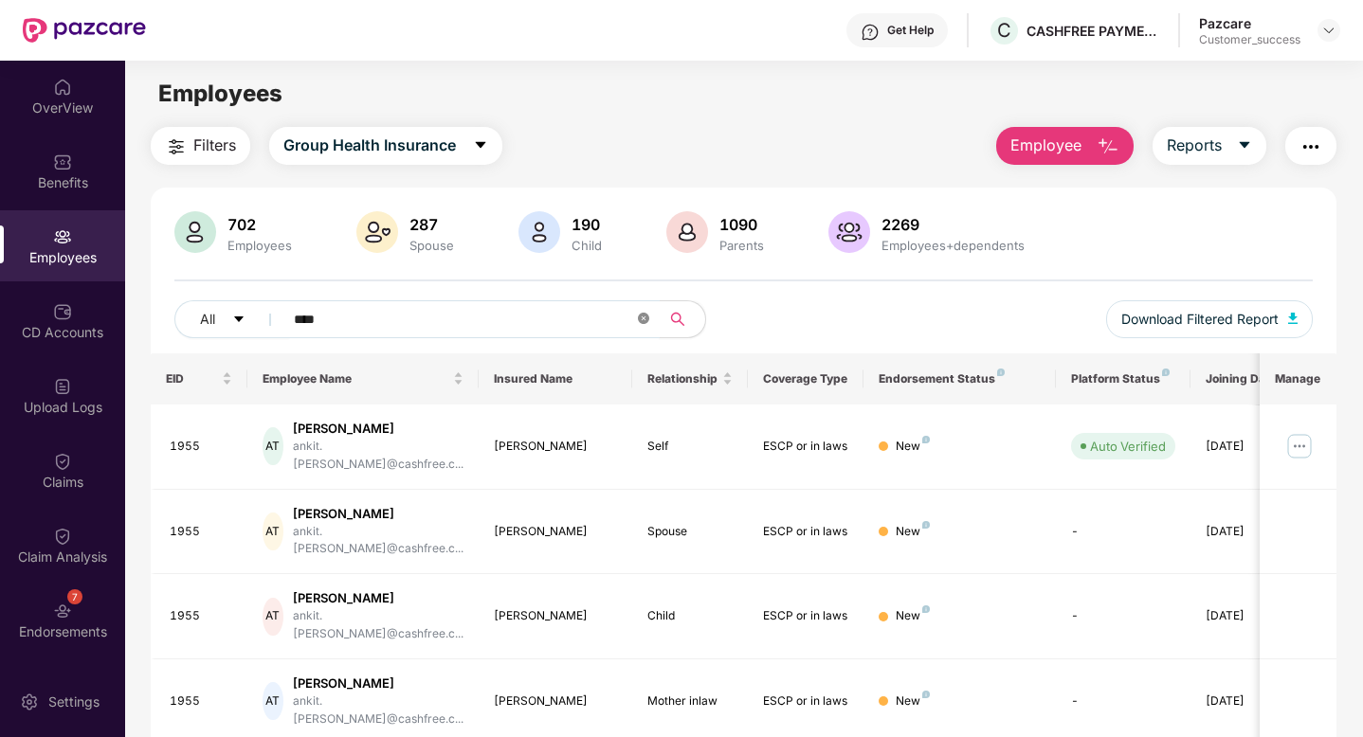
click at [642, 322] on icon "close-circle" at bounding box center [643, 318] width 11 height 11
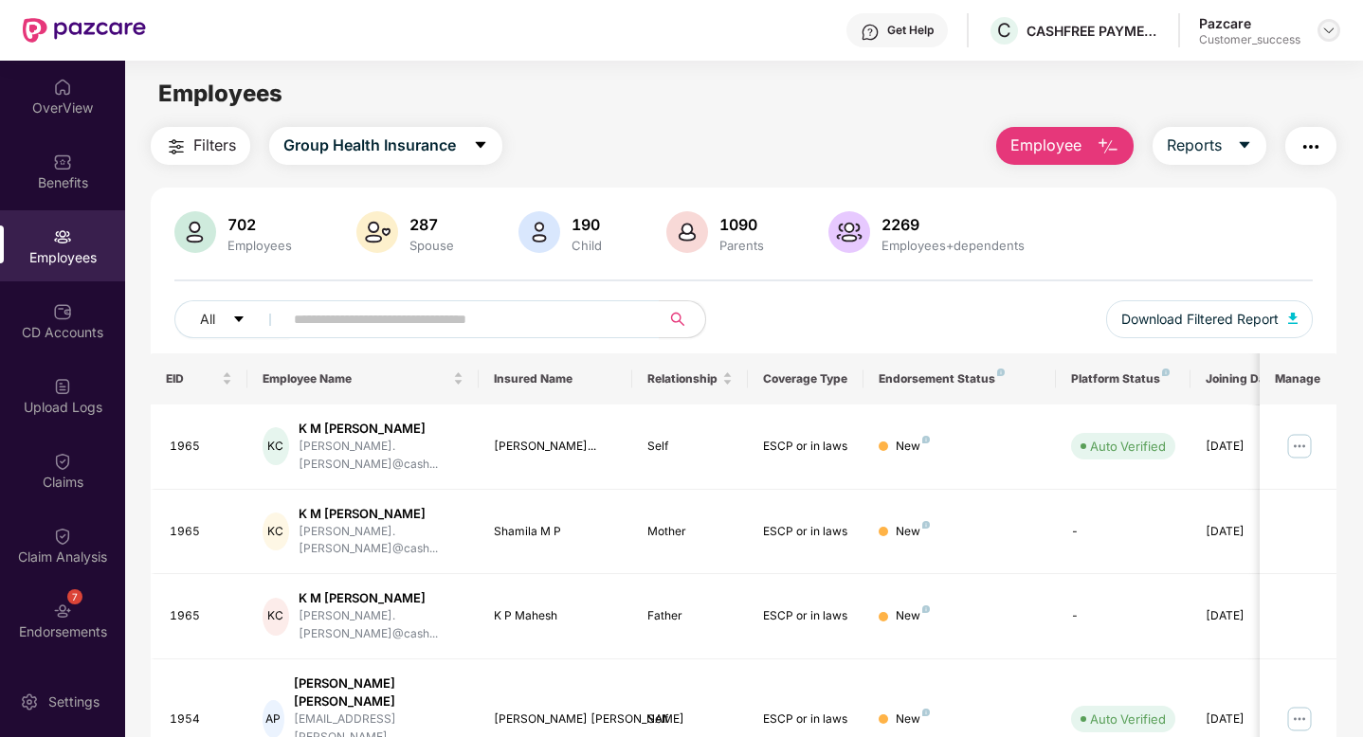
click at [1321, 26] on img at bounding box center [1328, 30] width 15 height 15
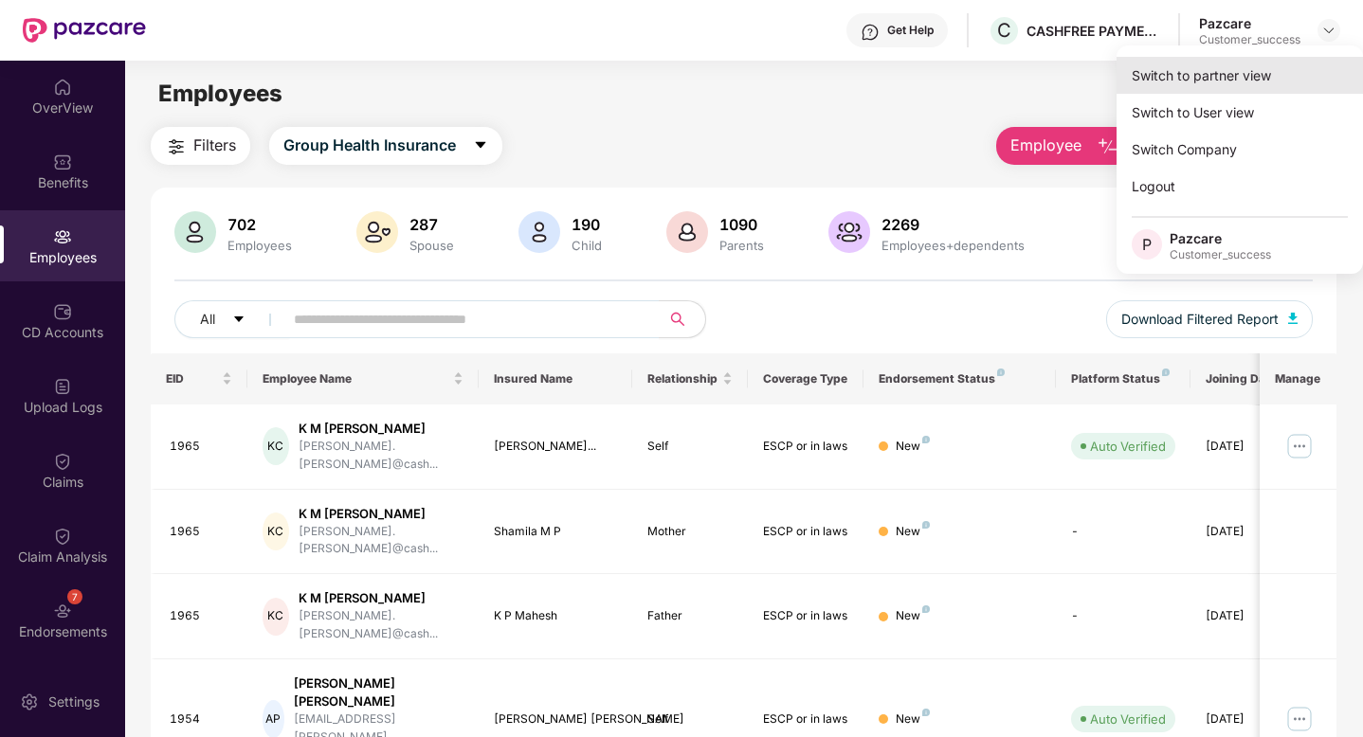
click at [1281, 71] on div "Switch to partner view" at bounding box center [1239, 75] width 246 height 37
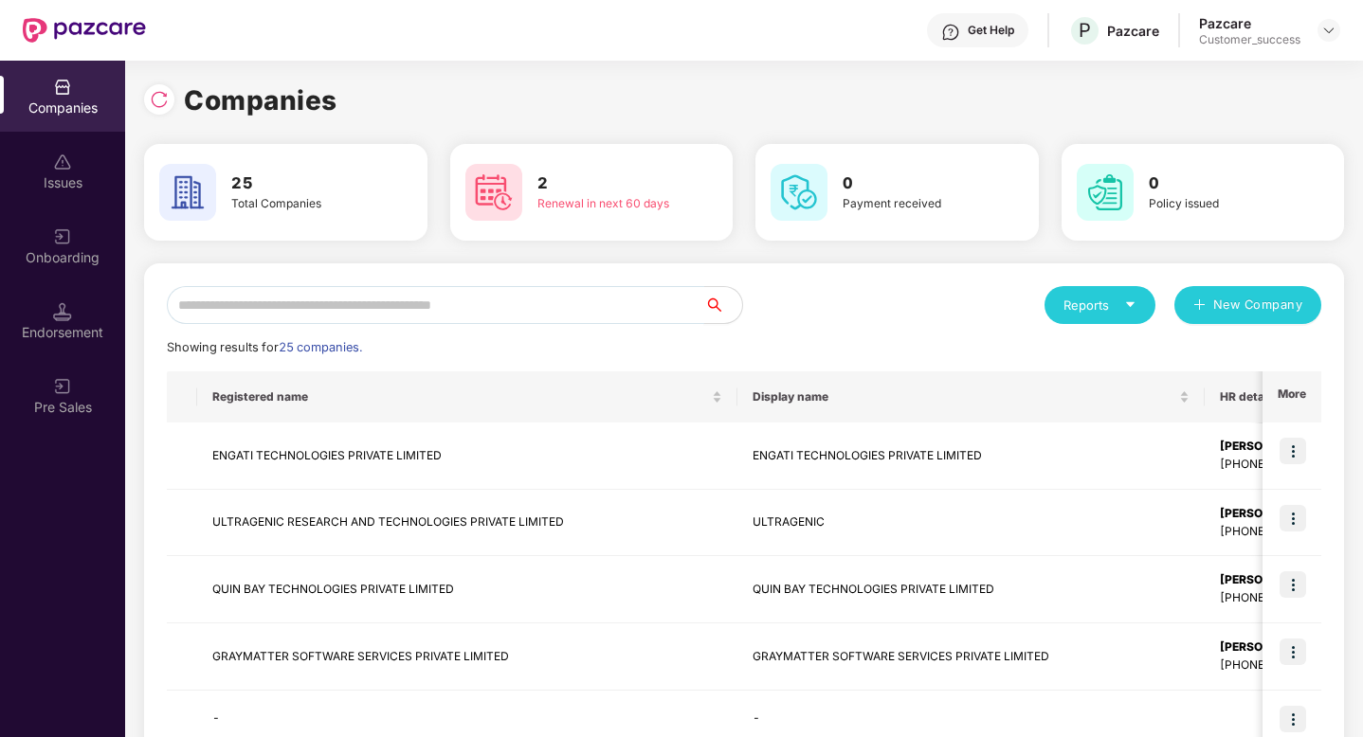
click at [329, 314] on input "text" at bounding box center [435, 305] width 537 height 38
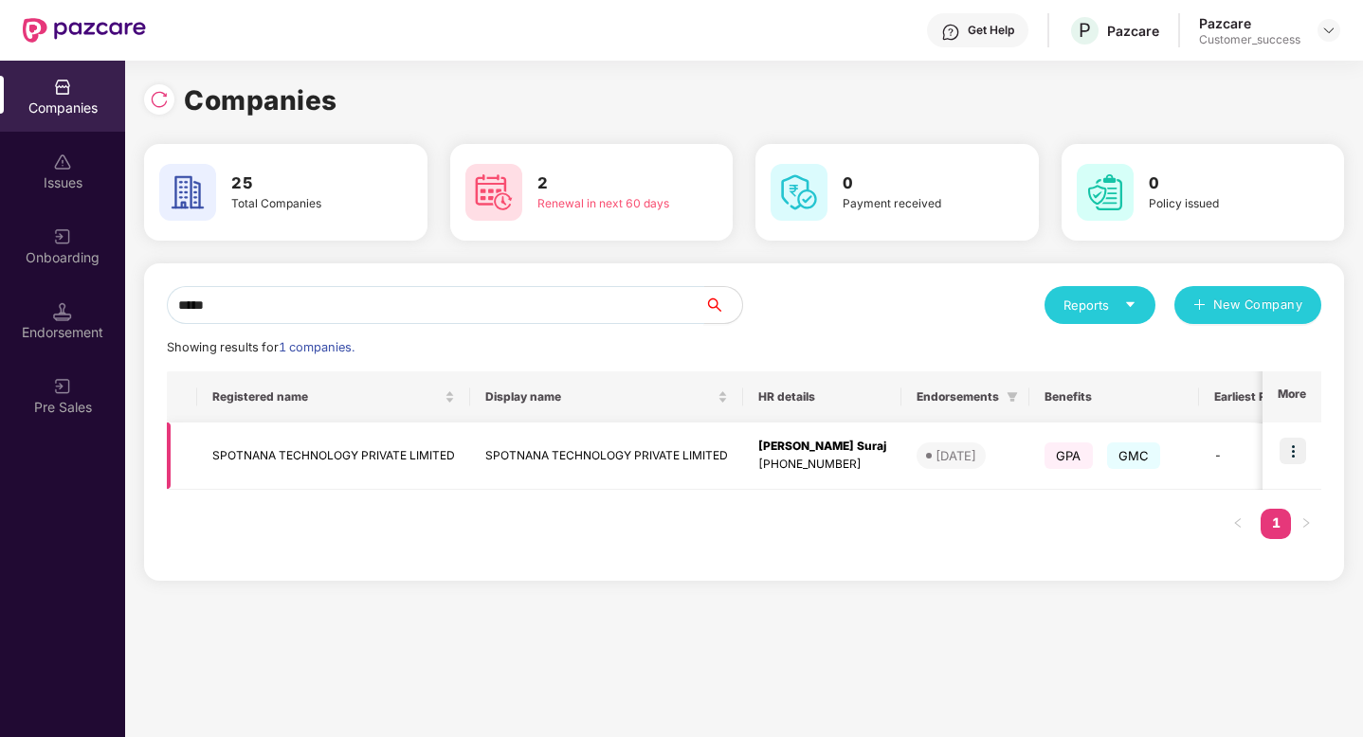
type input "*****"
click at [1298, 450] on img at bounding box center [1293, 451] width 27 height 27
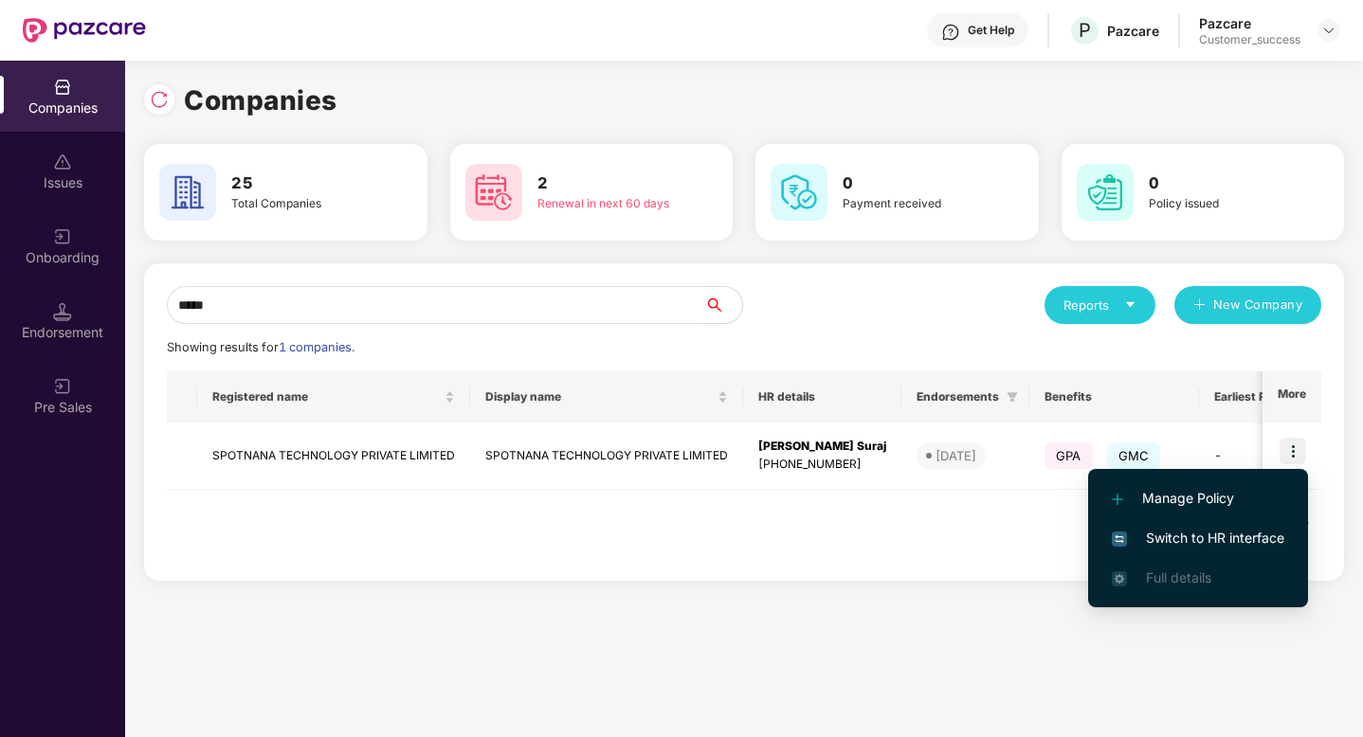
click at [1250, 538] on span "Switch to HR interface" at bounding box center [1198, 538] width 172 height 21
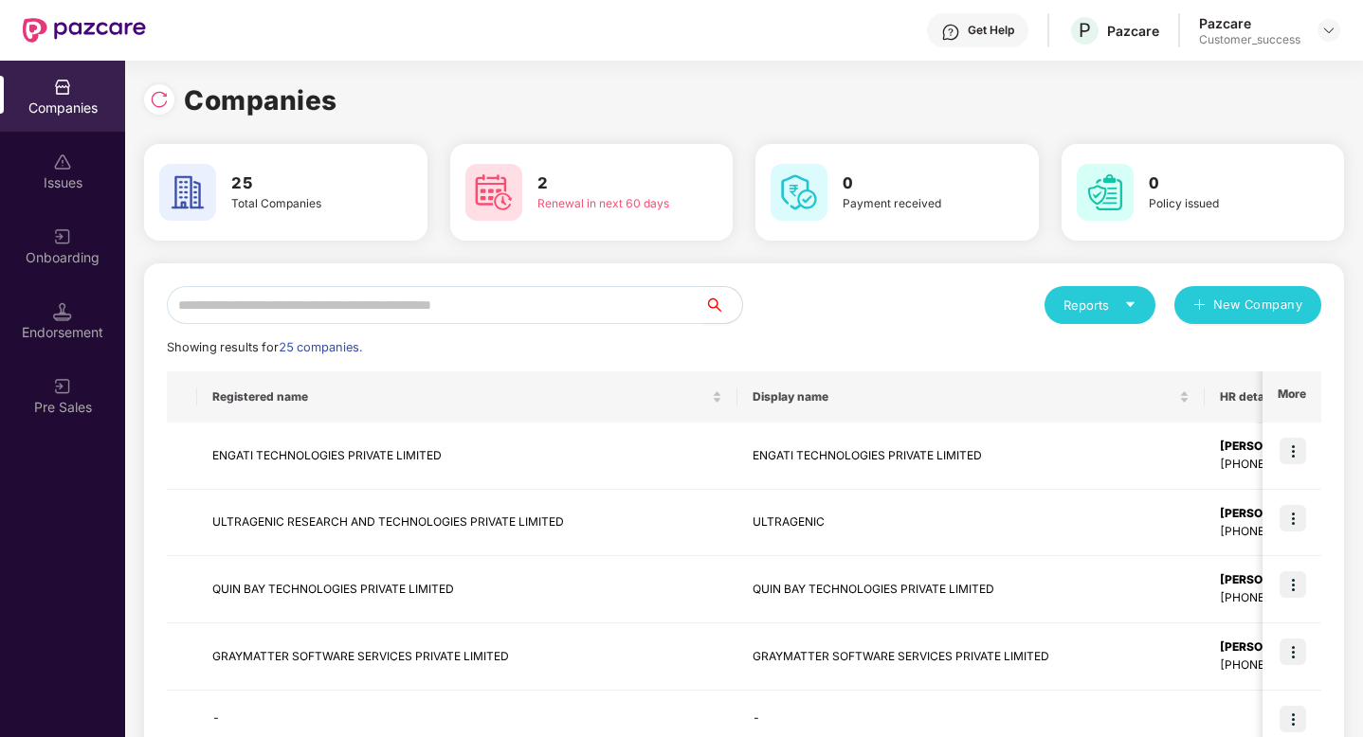
click at [555, 299] on input "text" at bounding box center [435, 305] width 537 height 38
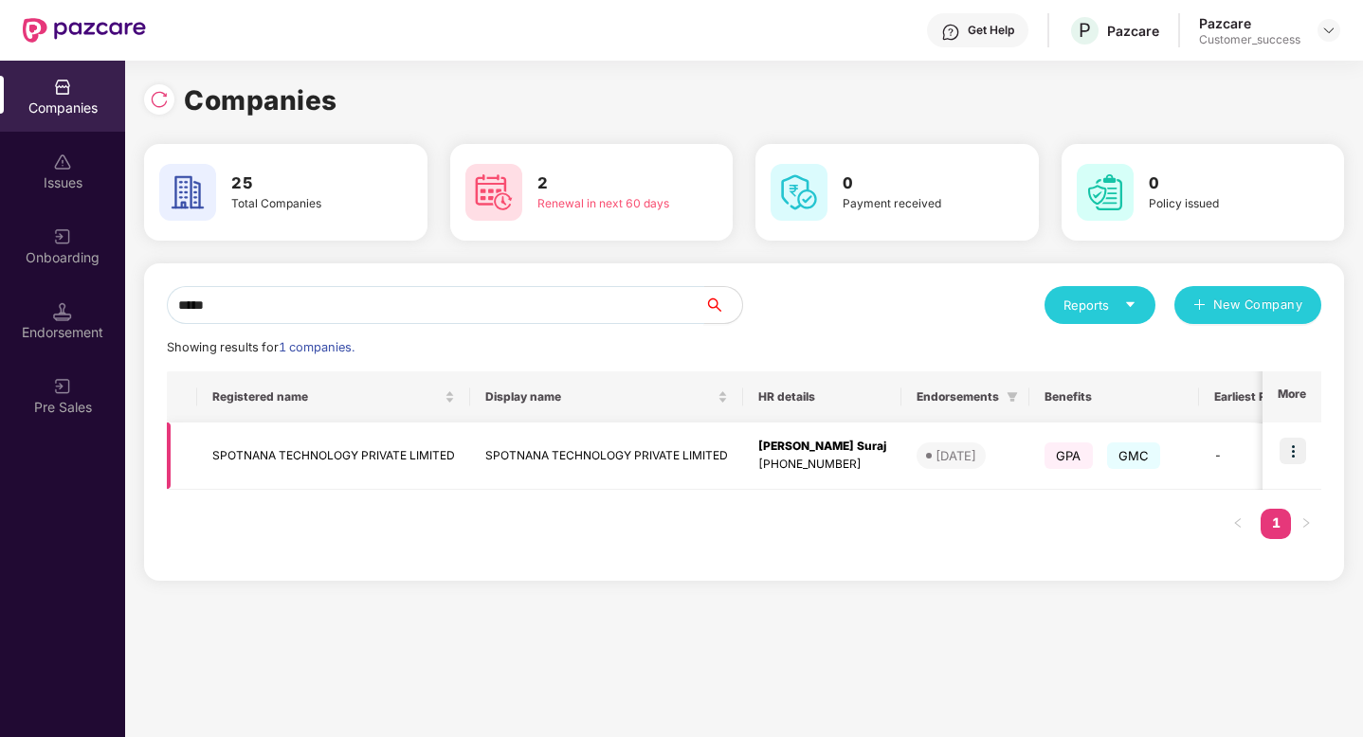
type input "*****"
click at [1298, 448] on img at bounding box center [1293, 451] width 27 height 27
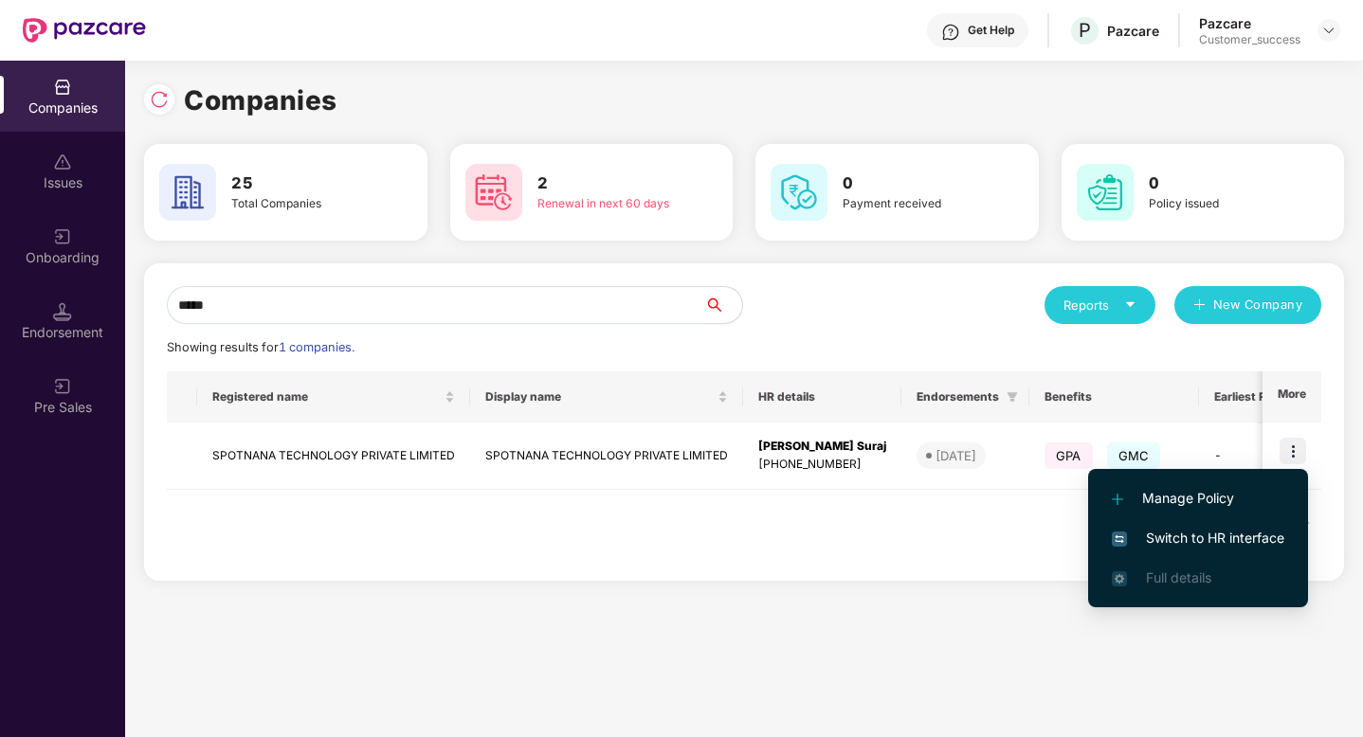
click at [1262, 536] on span "Switch to HR interface" at bounding box center [1198, 538] width 172 height 21
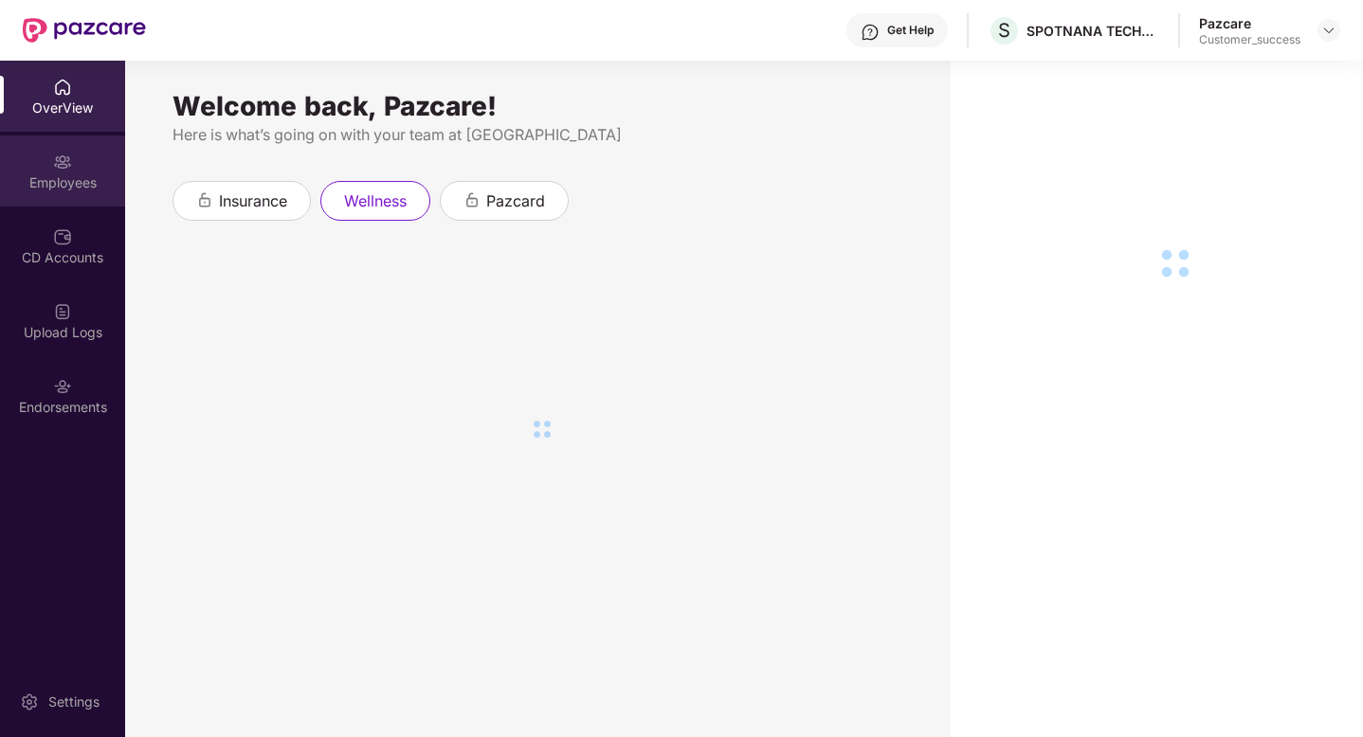
click at [54, 184] on div "Employees" at bounding box center [62, 182] width 125 height 19
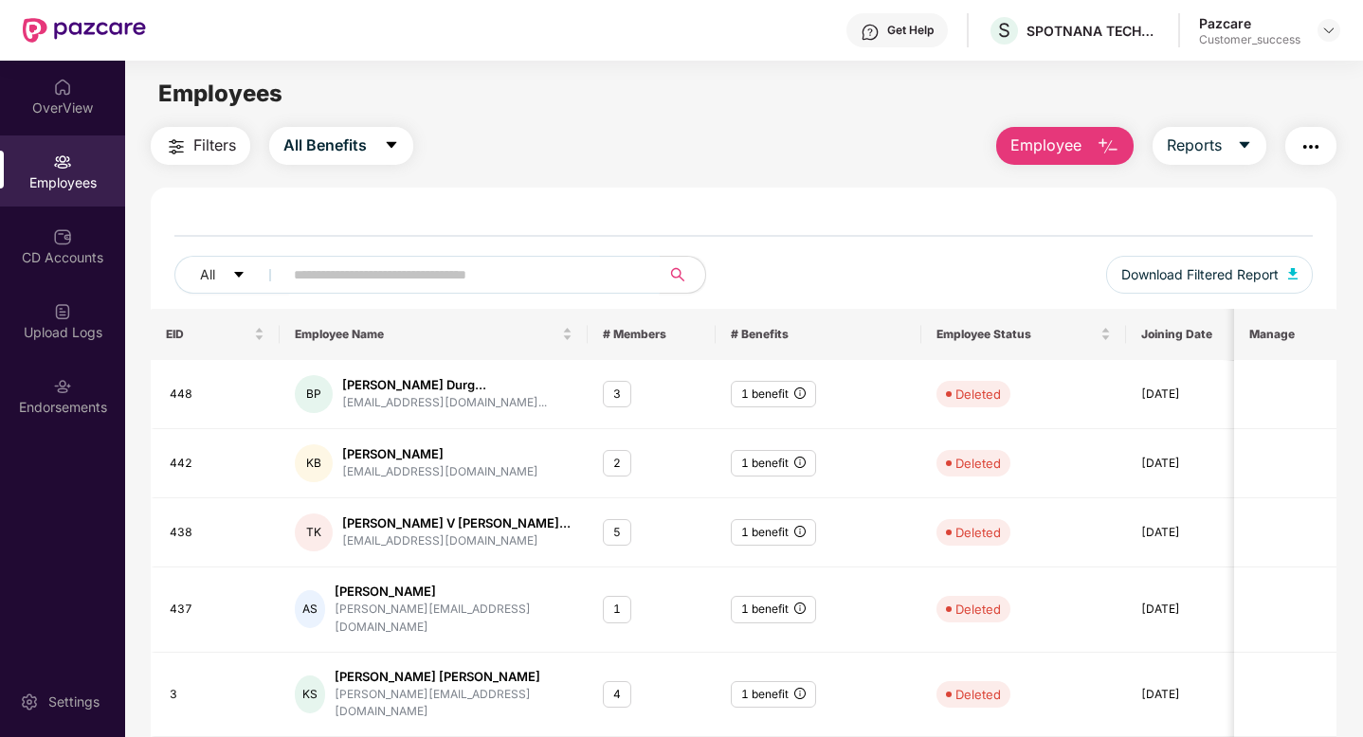
click at [330, 282] on input "text" at bounding box center [464, 275] width 340 height 28
click at [474, 277] on input "text" at bounding box center [464, 275] width 340 height 28
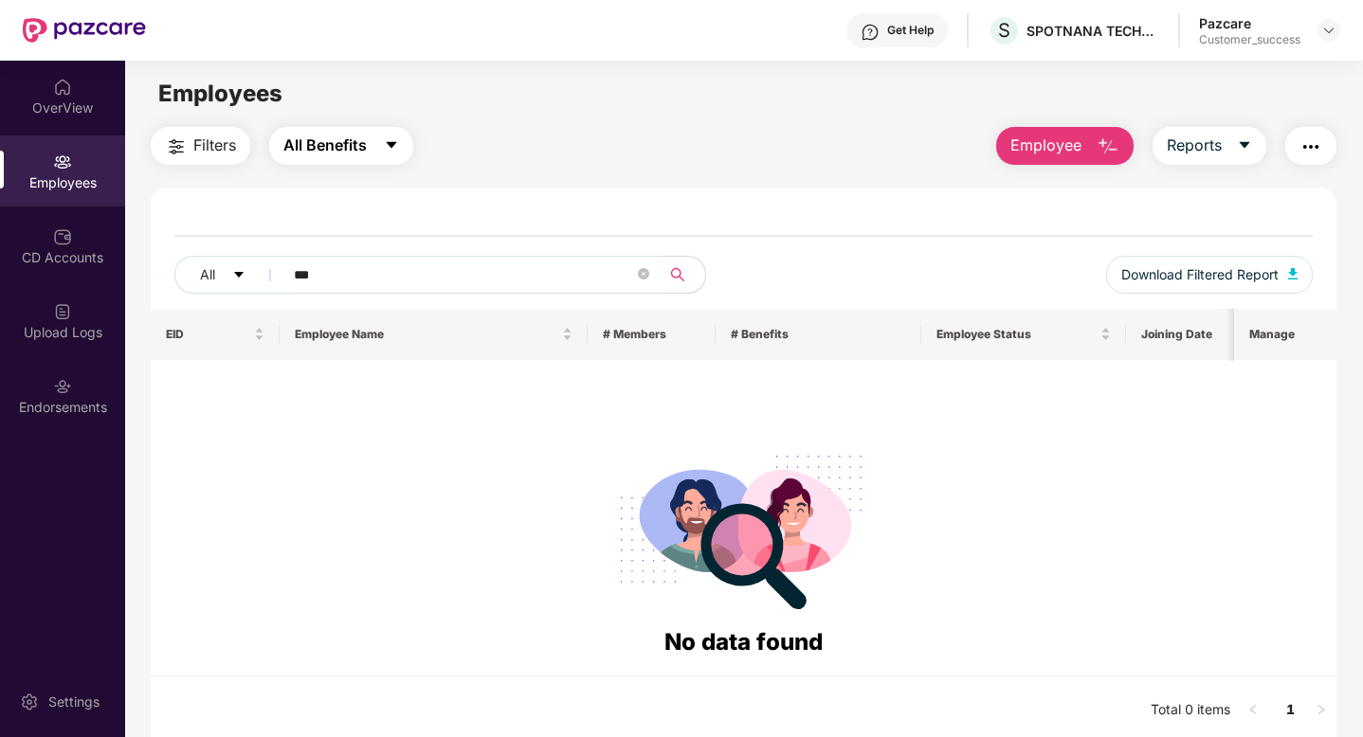
type input "***"
click at [319, 141] on span "All Benefits" at bounding box center [324, 146] width 83 height 24
click at [320, 144] on span "All Benefits" at bounding box center [324, 146] width 83 height 24
click at [1330, 30] on img at bounding box center [1328, 30] width 15 height 15
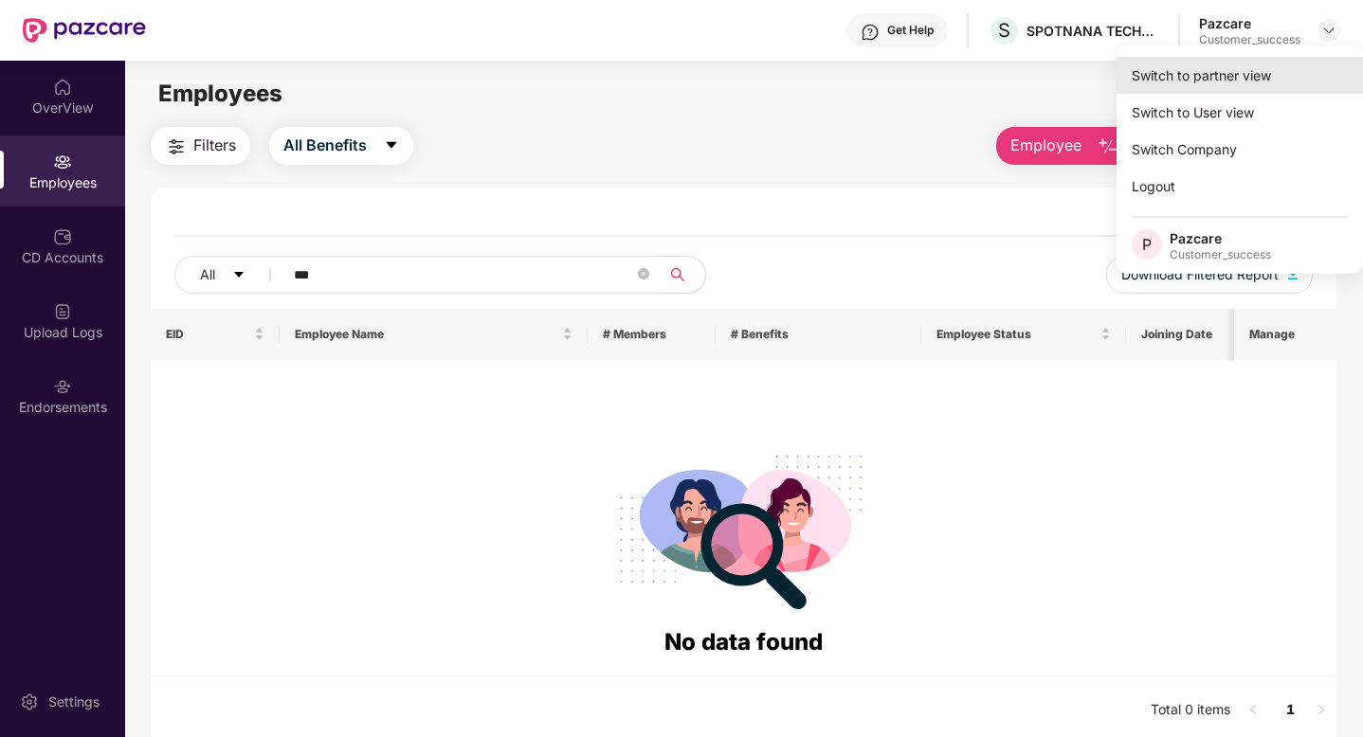
click at [1210, 68] on div "Switch to partner view" at bounding box center [1239, 75] width 246 height 37
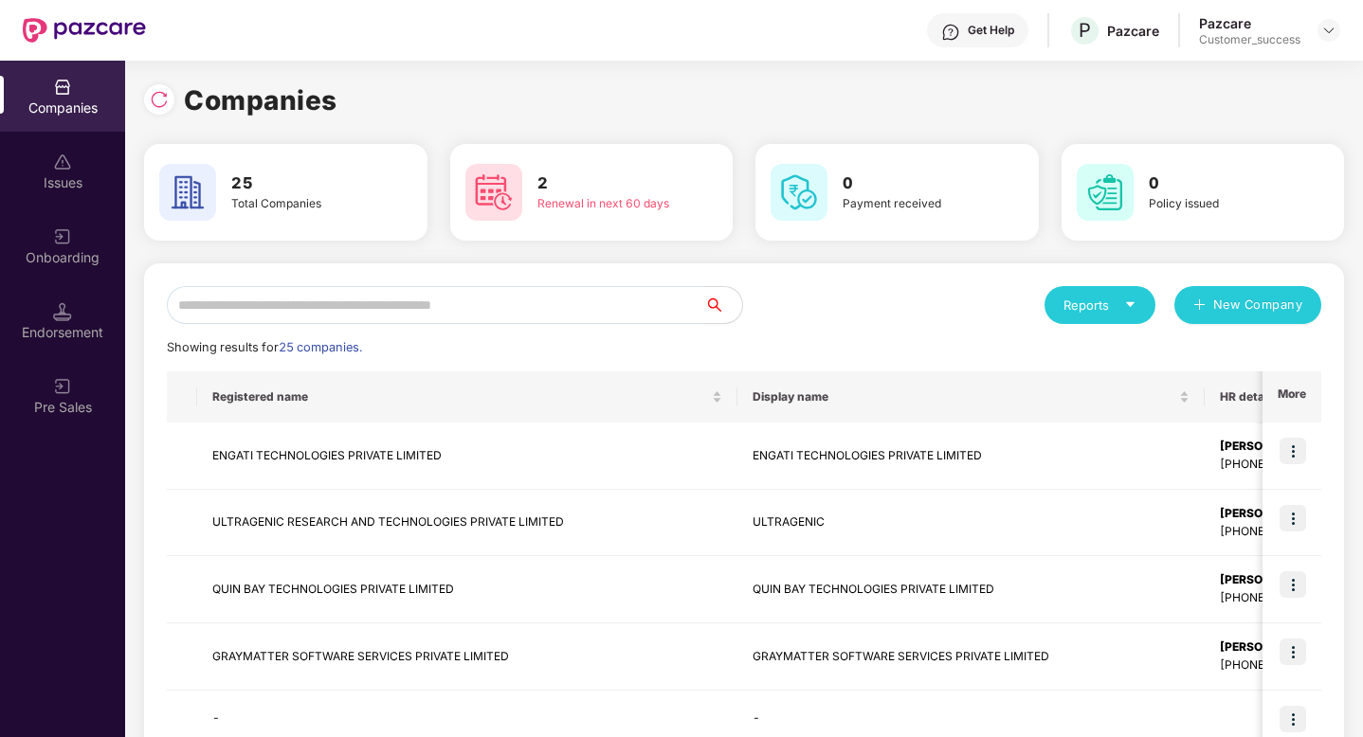
click at [369, 306] on input "text" at bounding box center [435, 305] width 537 height 38
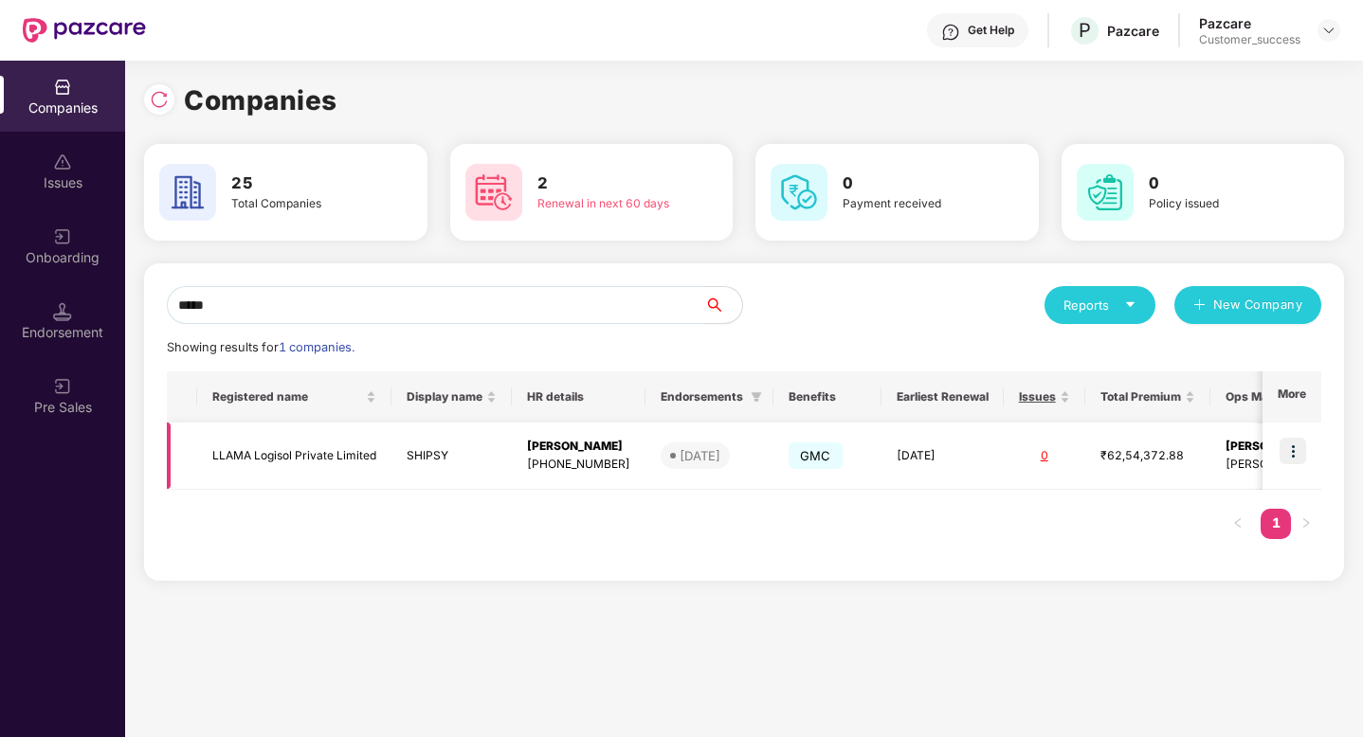
type input "*****"
click at [1293, 451] on img at bounding box center [1293, 451] width 27 height 27
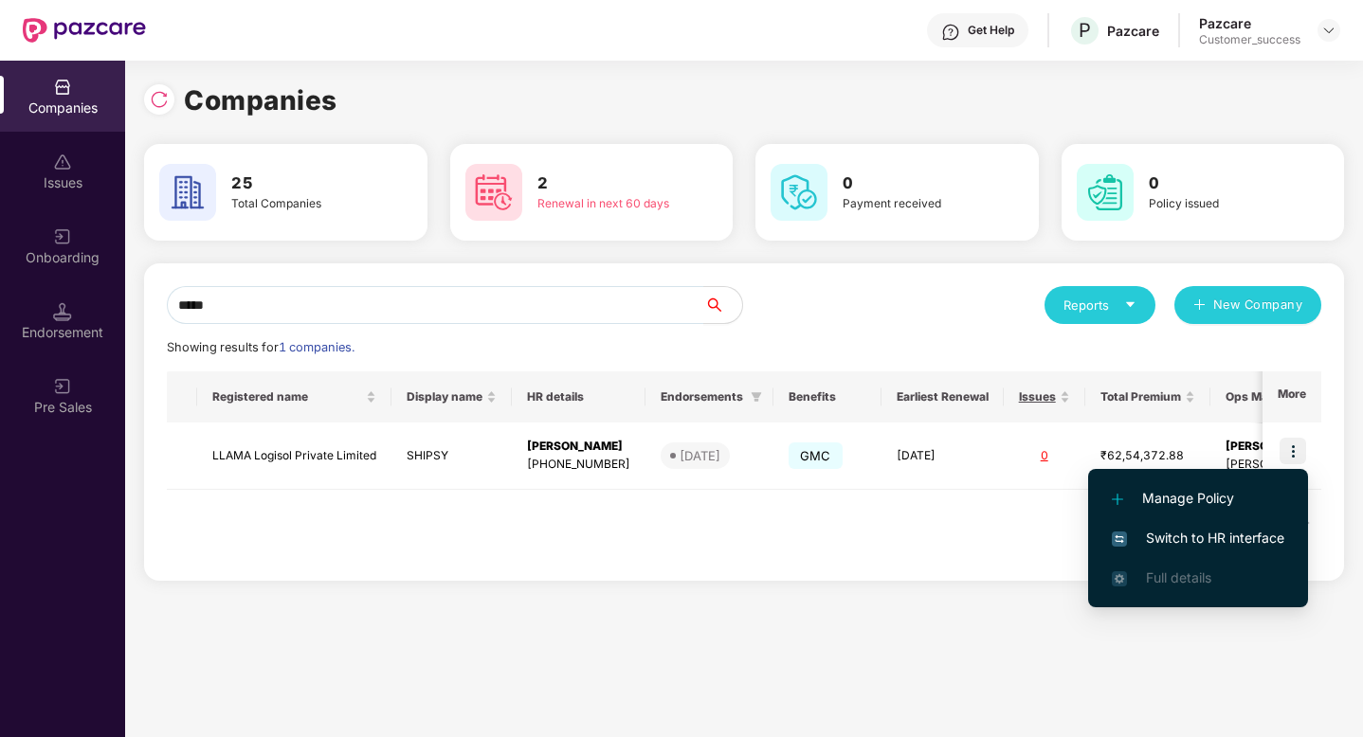
click at [1180, 540] on span "Switch to HR interface" at bounding box center [1198, 538] width 172 height 21
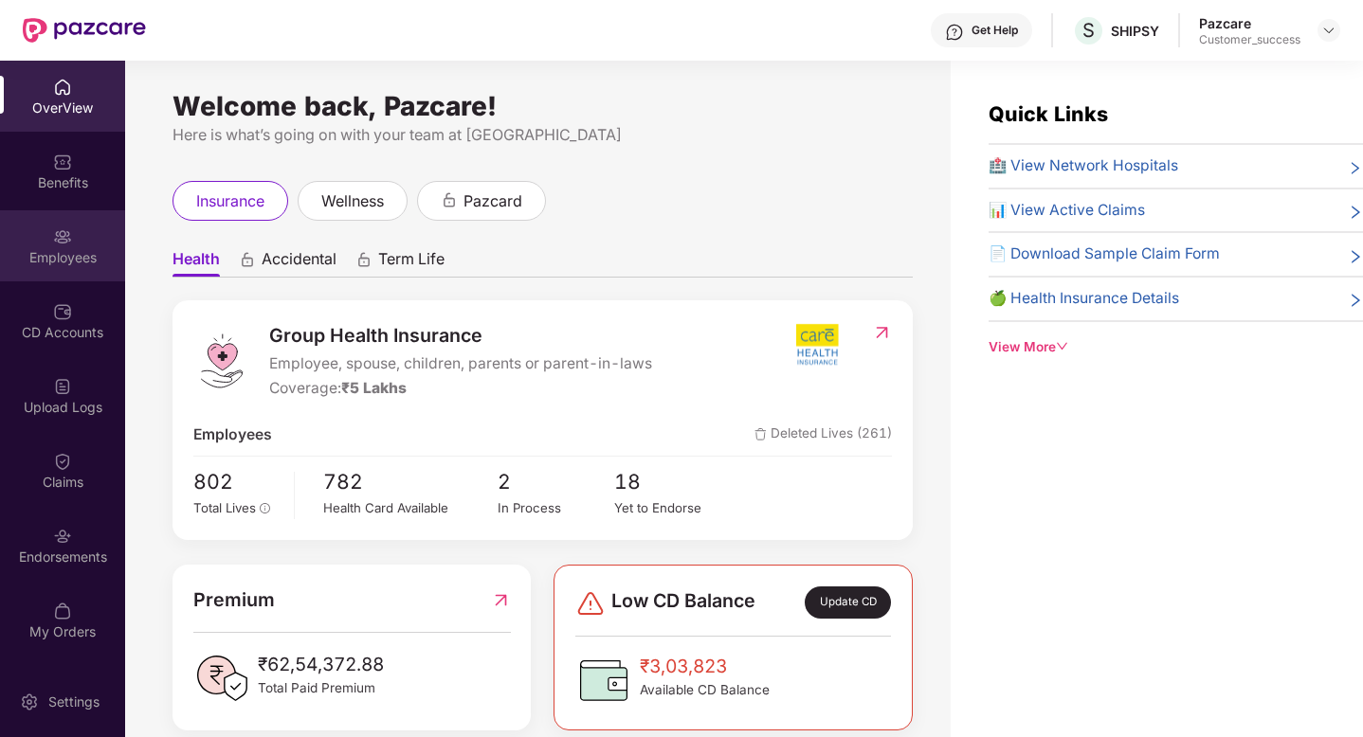
click at [36, 252] on div "Employees" at bounding box center [62, 257] width 125 height 19
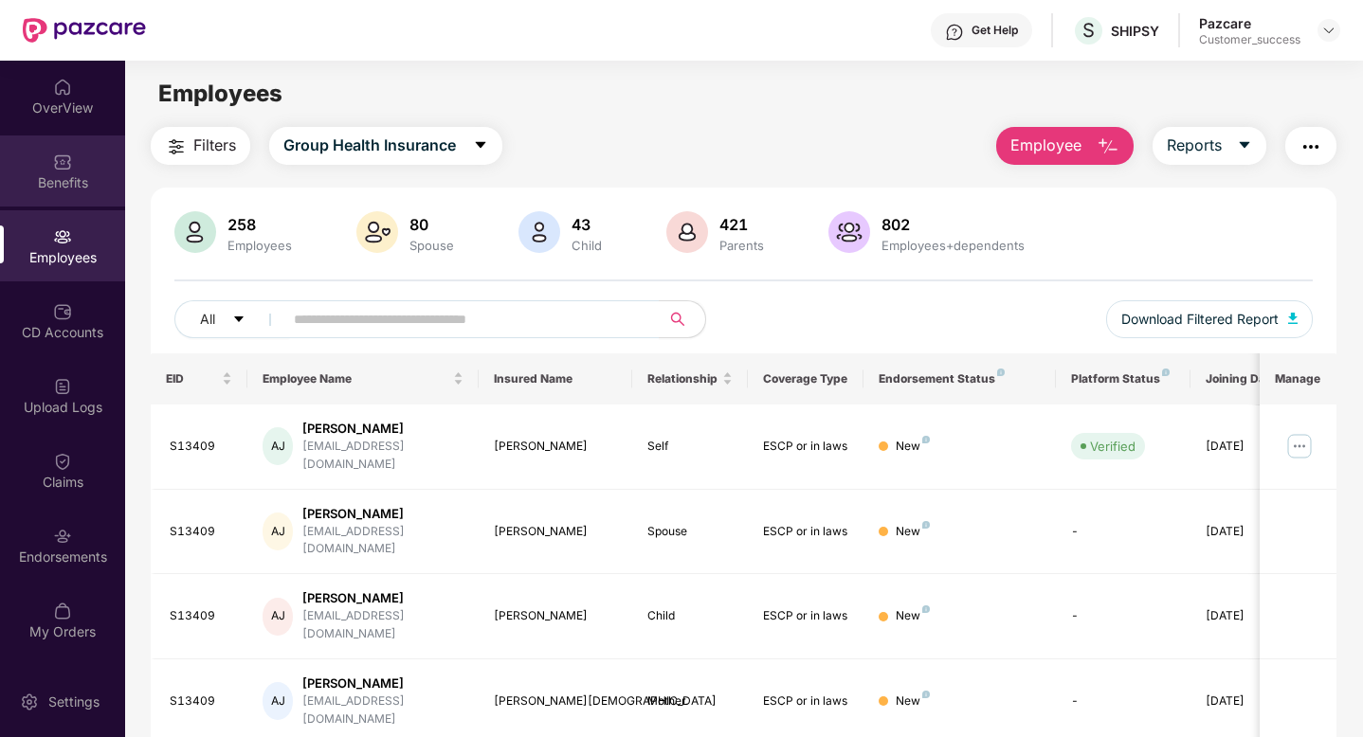
click at [50, 147] on div "Benefits" at bounding box center [62, 171] width 125 height 71
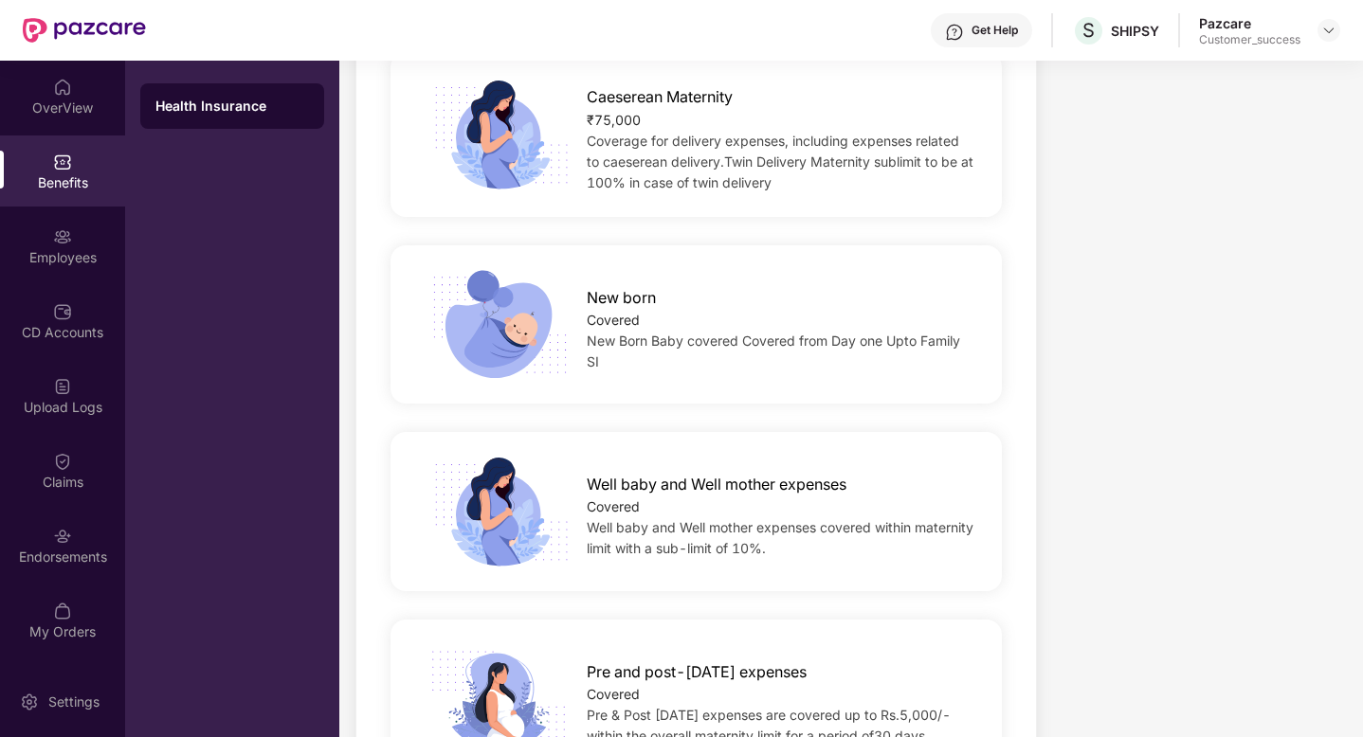
scroll to position [2125, 0]
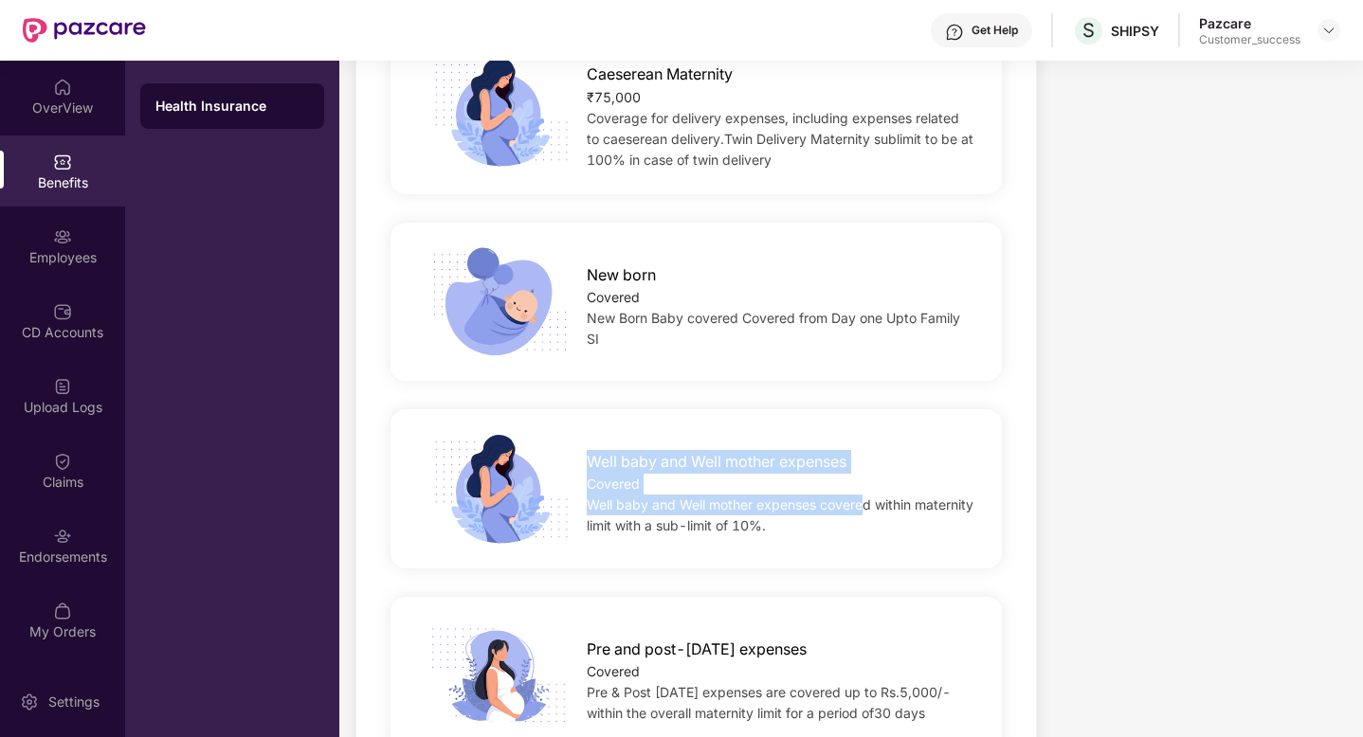
drag, startPoint x: 591, startPoint y: 472, endPoint x: 876, endPoint y: 514, distance: 287.4
click at [876, 515] on div "Well baby and Well mother expenses Covered Well baby and Well mother expenses c…" at bounding box center [779, 489] width 447 height 96
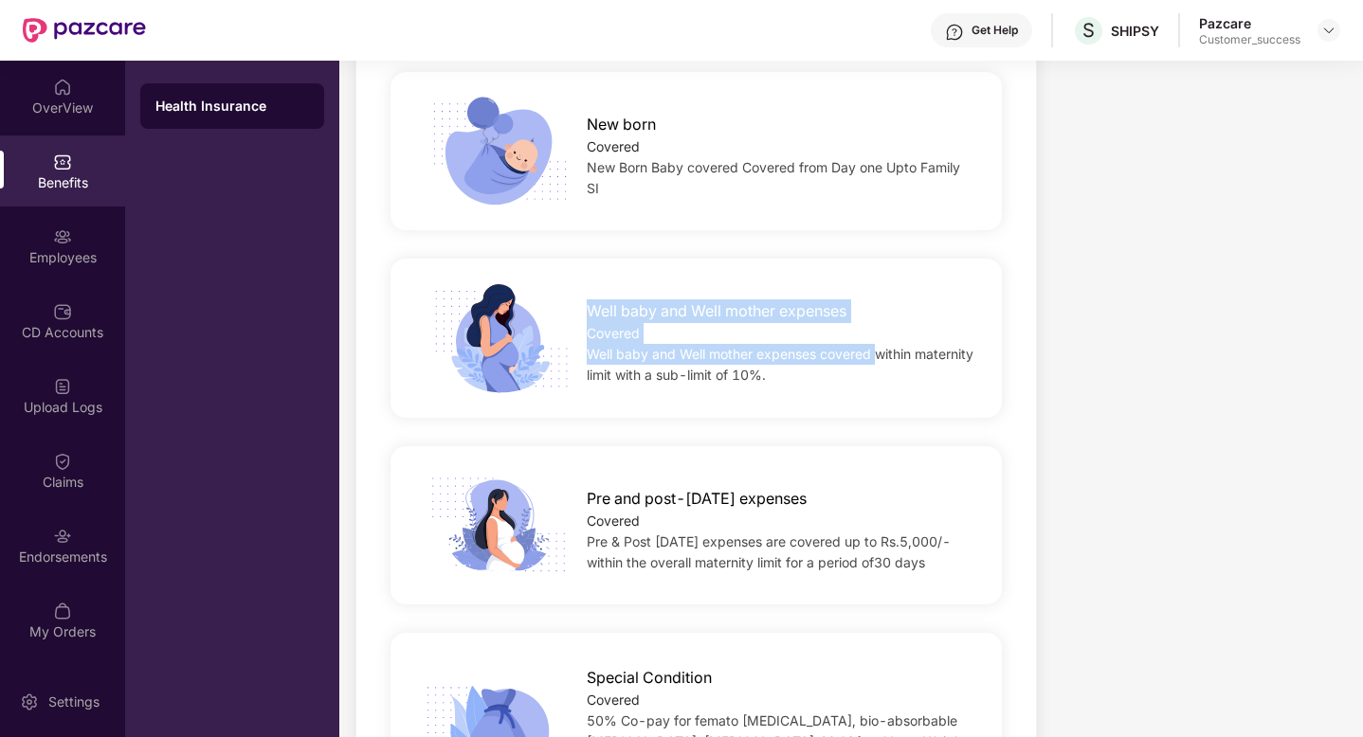
scroll to position [2284, 0]
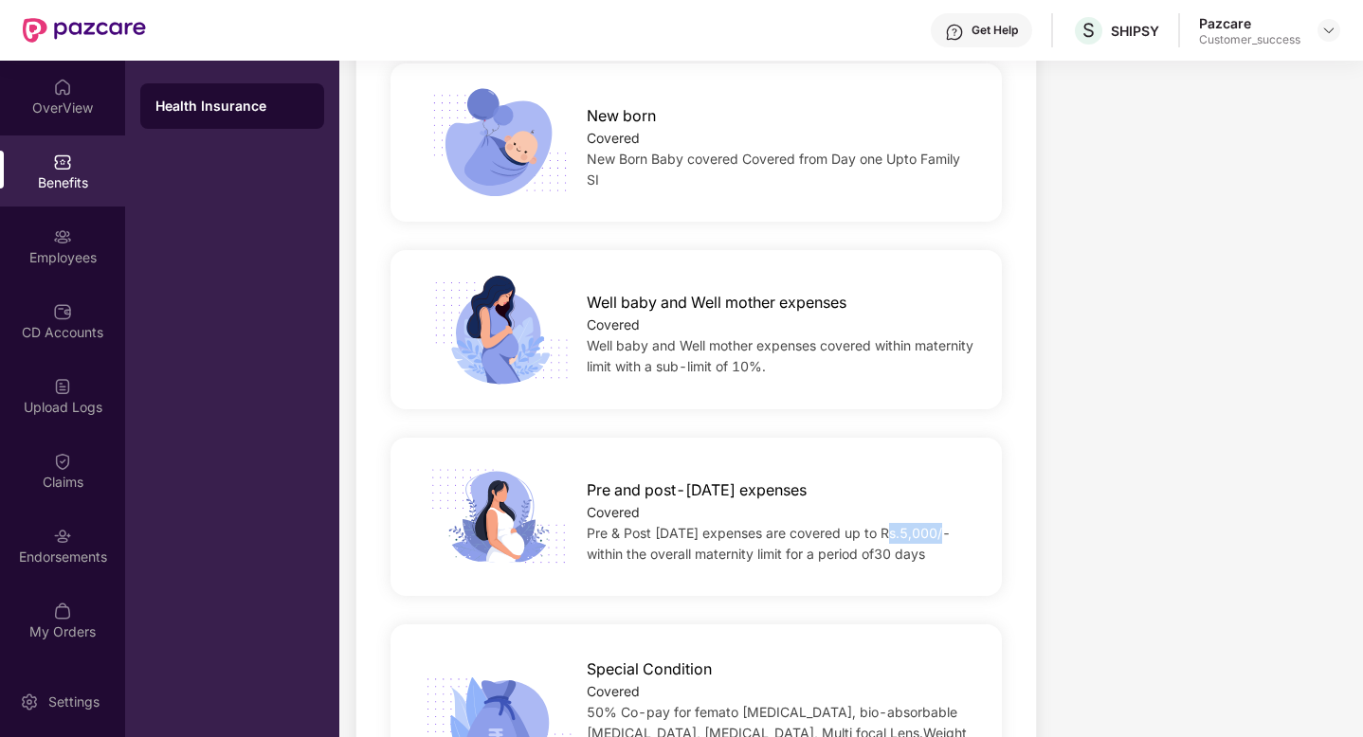
drag, startPoint x: 880, startPoint y: 531, endPoint x: 981, endPoint y: 531, distance: 101.4
click at [981, 531] on div "Pre and post-[DATE] expenses Covered Pre & Post [DATE] expenses are covered up …" at bounding box center [779, 517] width 447 height 96
click at [1330, 29] on img at bounding box center [1328, 30] width 15 height 15
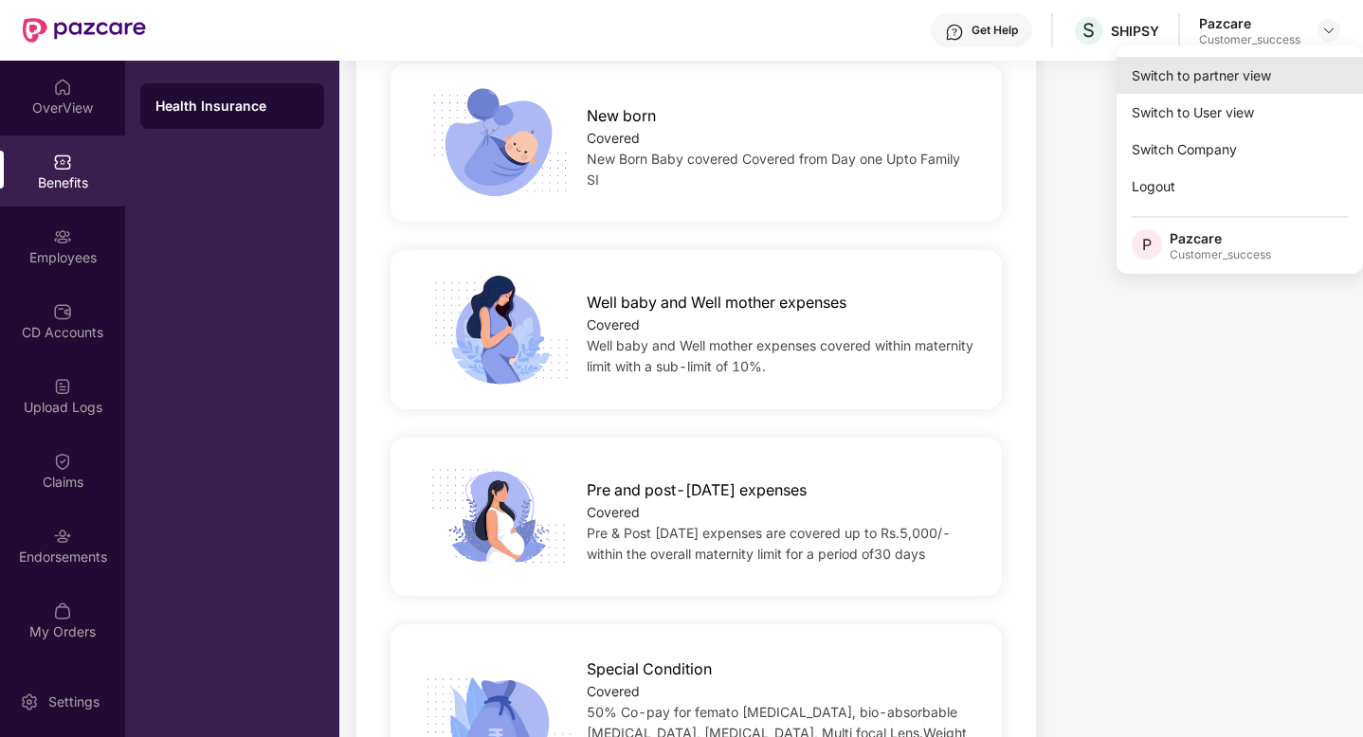
click at [1281, 74] on div "Switch to partner view" at bounding box center [1239, 75] width 246 height 37
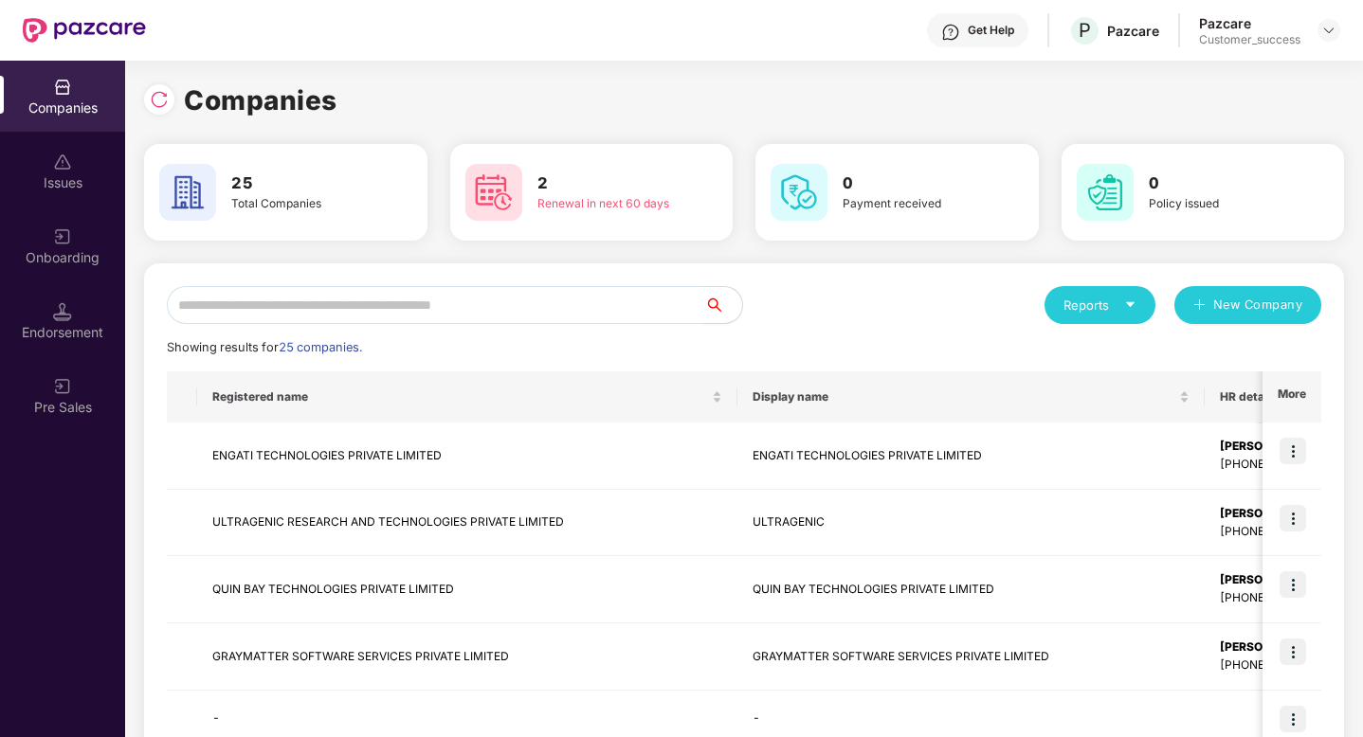
click at [547, 304] on input "text" at bounding box center [435, 305] width 537 height 38
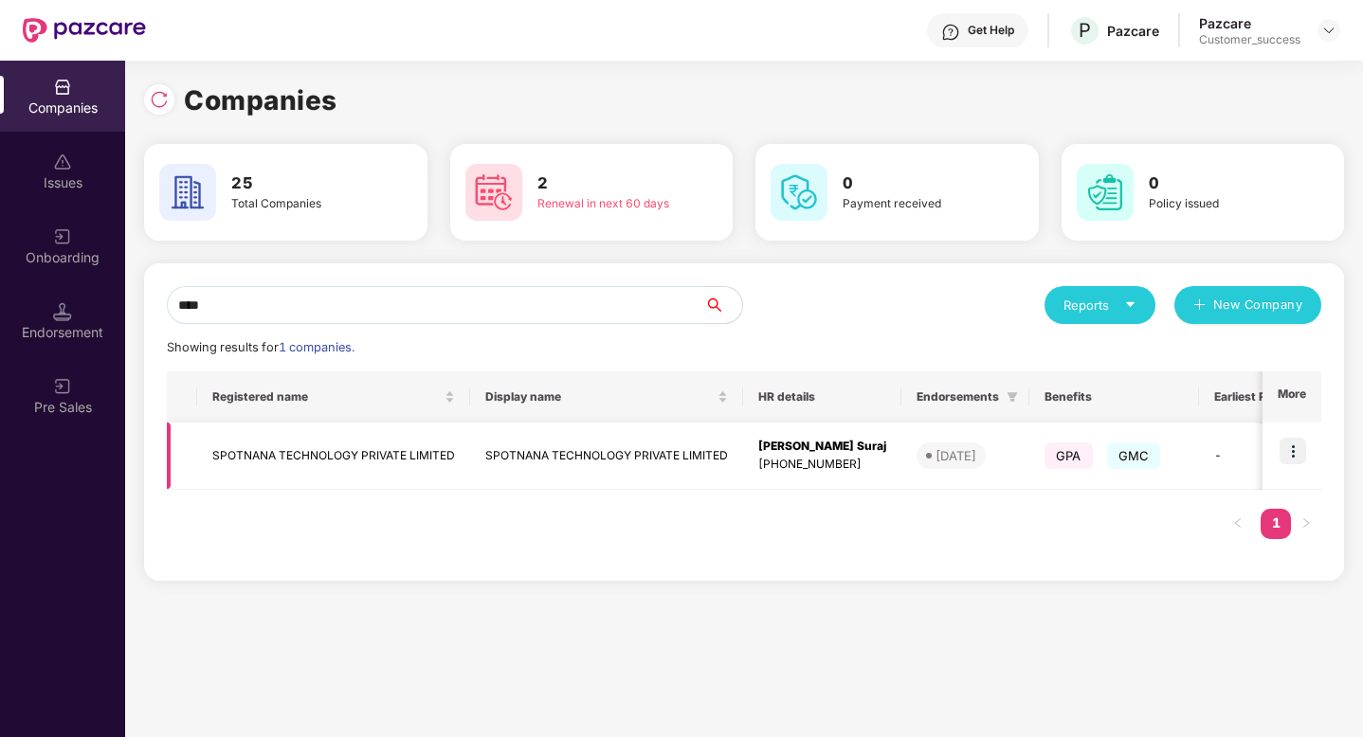
type input "****"
click at [1299, 454] on img at bounding box center [1293, 451] width 27 height 27
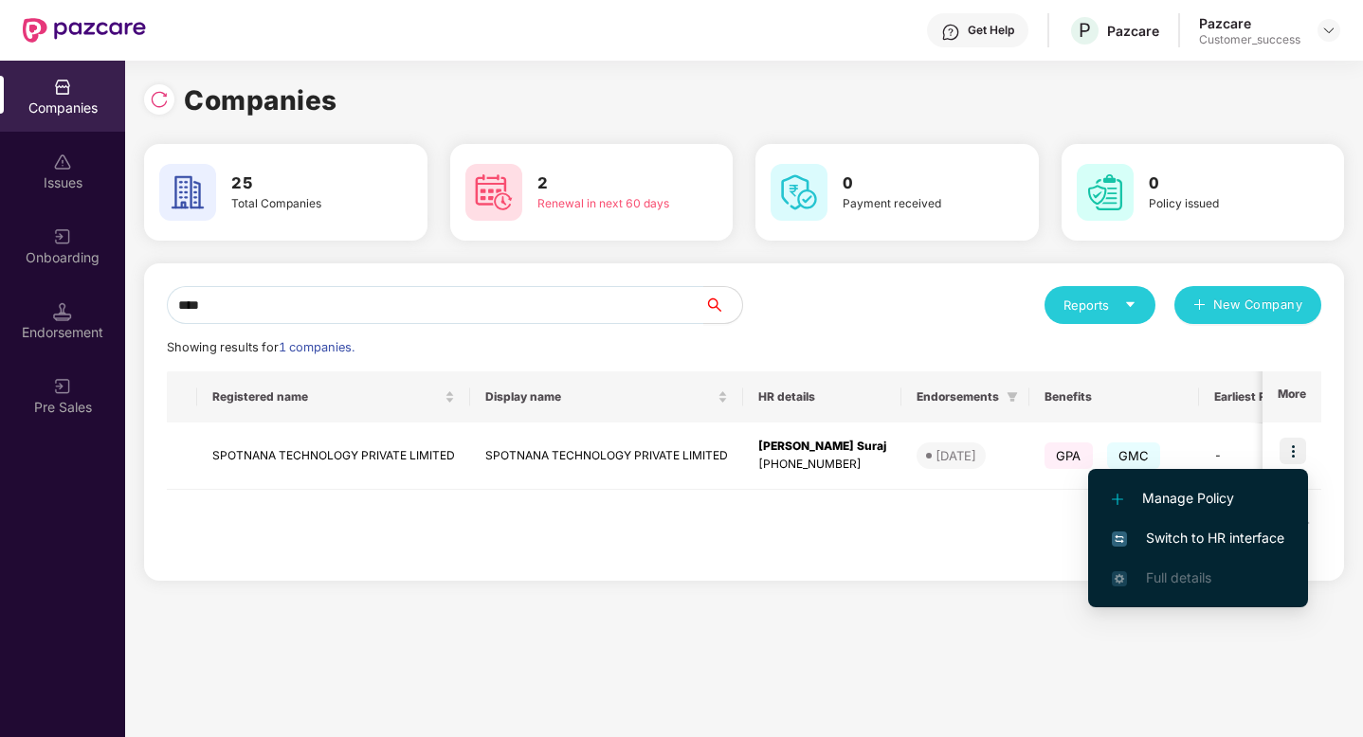
click at [1249, 540] on span "Switch to HR interface" at bounding box center [1198, 538] width 172 height 21
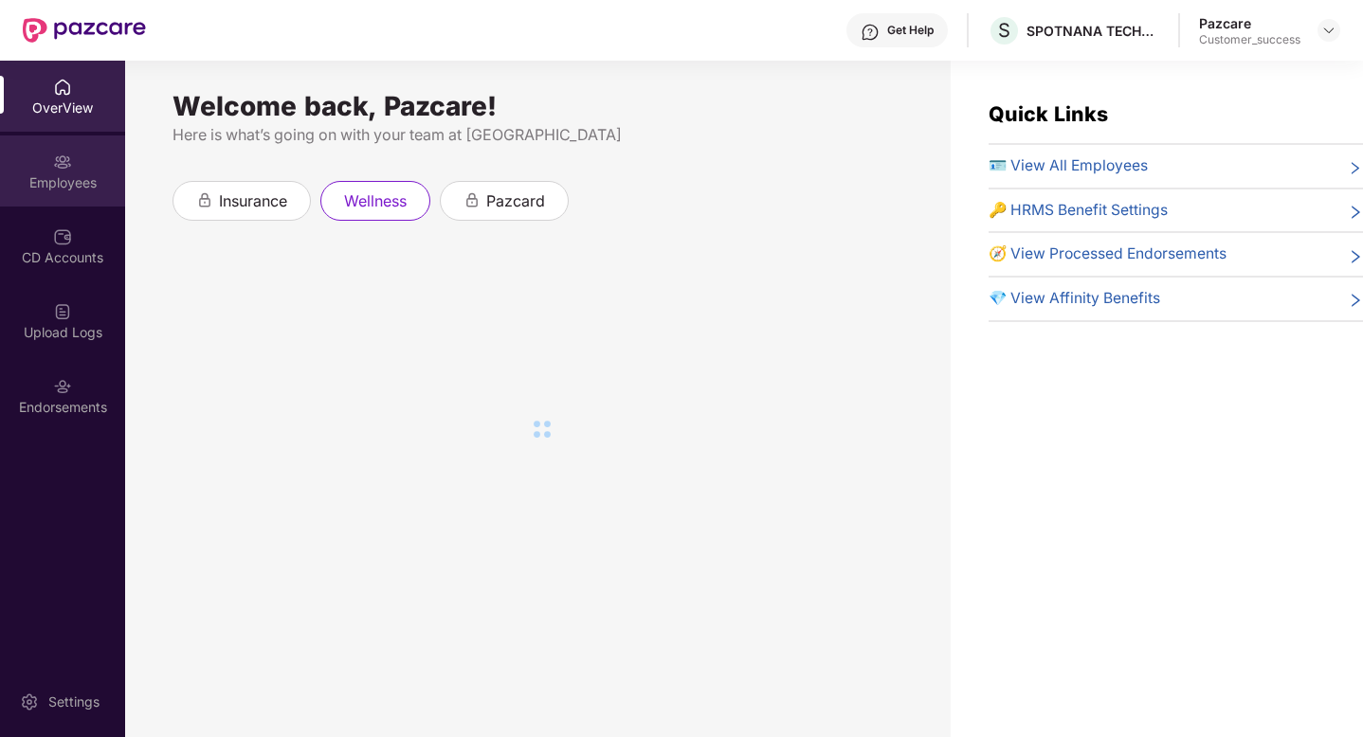
click at [53, 190] on div "Employees" at bounding box center [62, 182] width 125 height 19
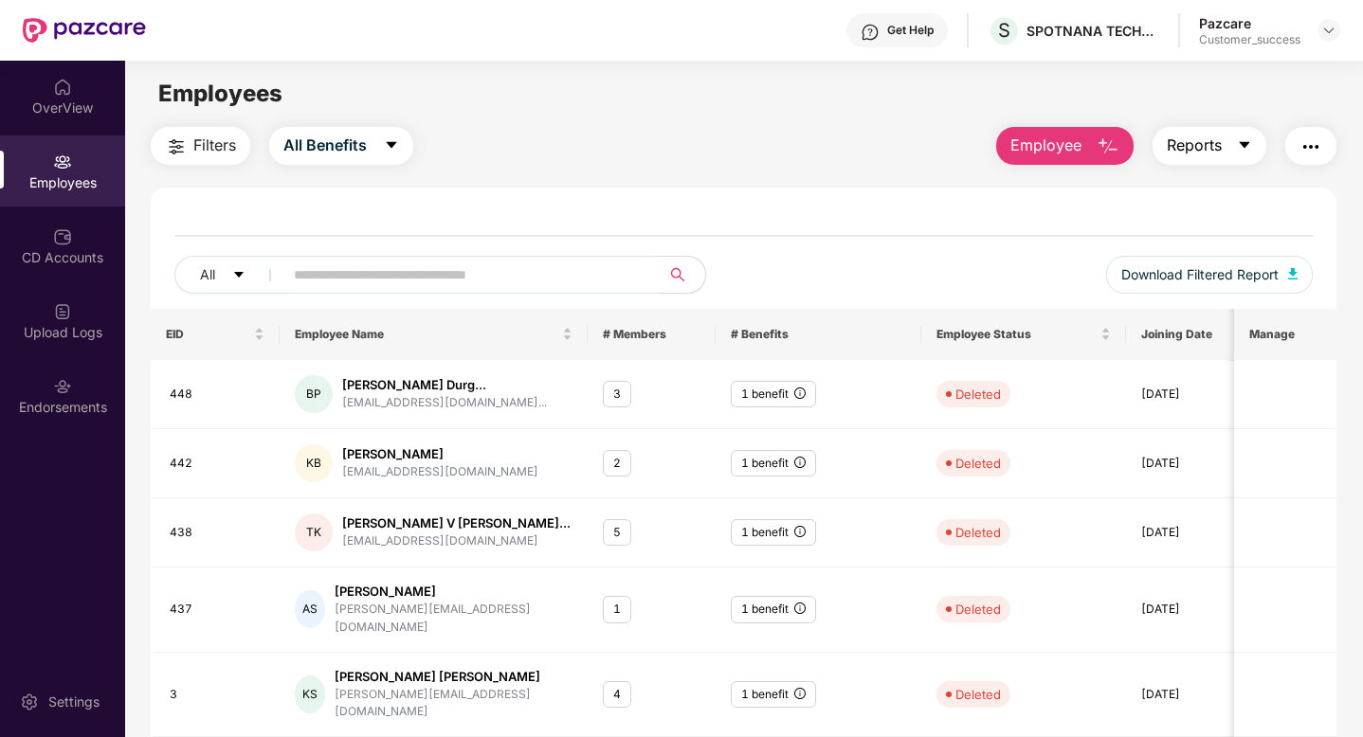
click at [1209, 148] on span "Reports" at bounding box center [1194, 146] width 55 height 24
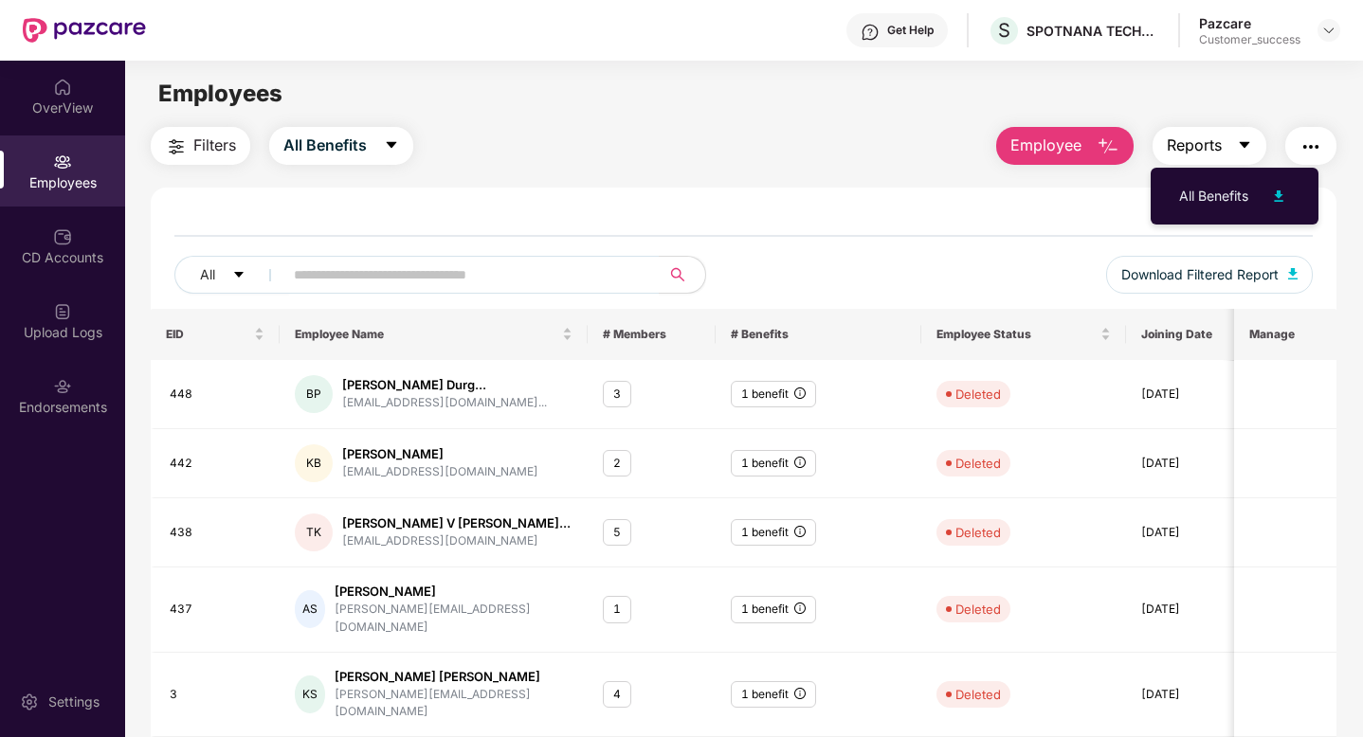
click at [1244, 133] on button "Reports" at bounding box center [1210, 146] width 114 height 38
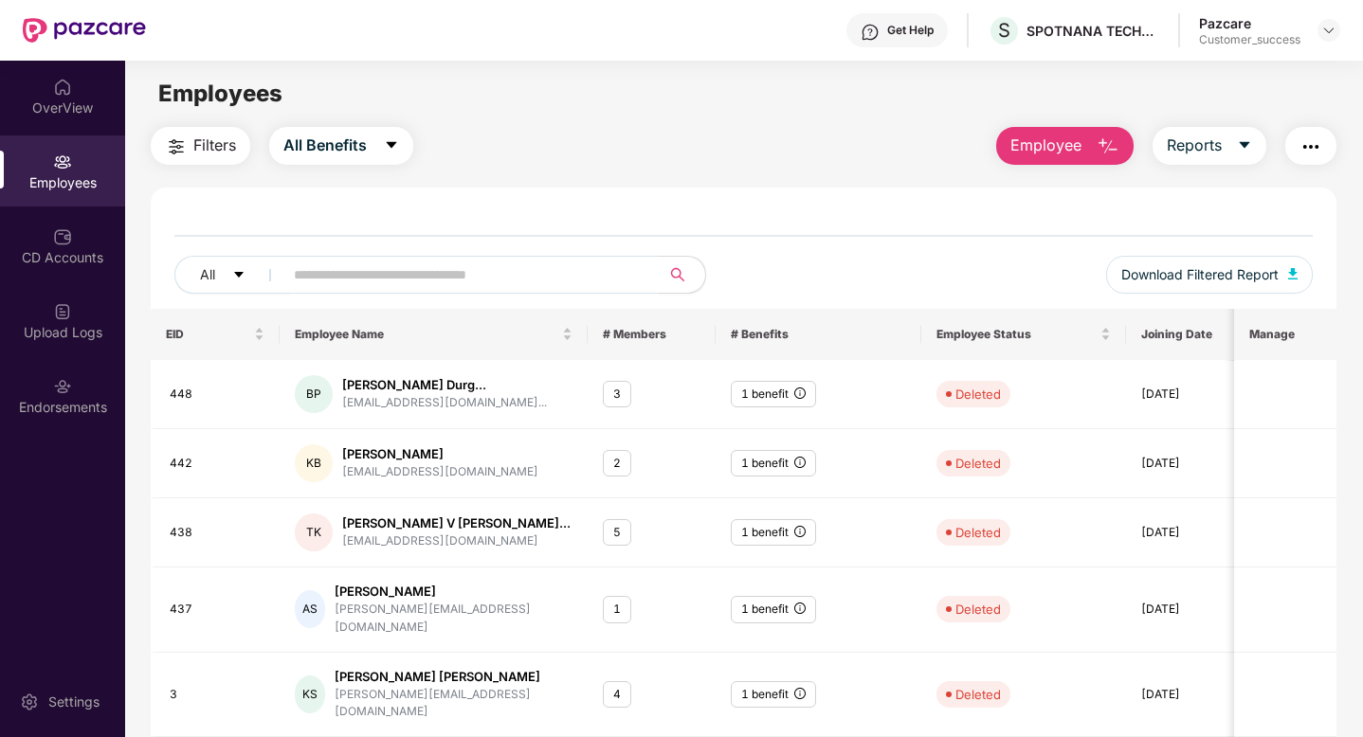
click at [1327, 155] on button "button" at bounding box center [1310, 146] width 51 height 38
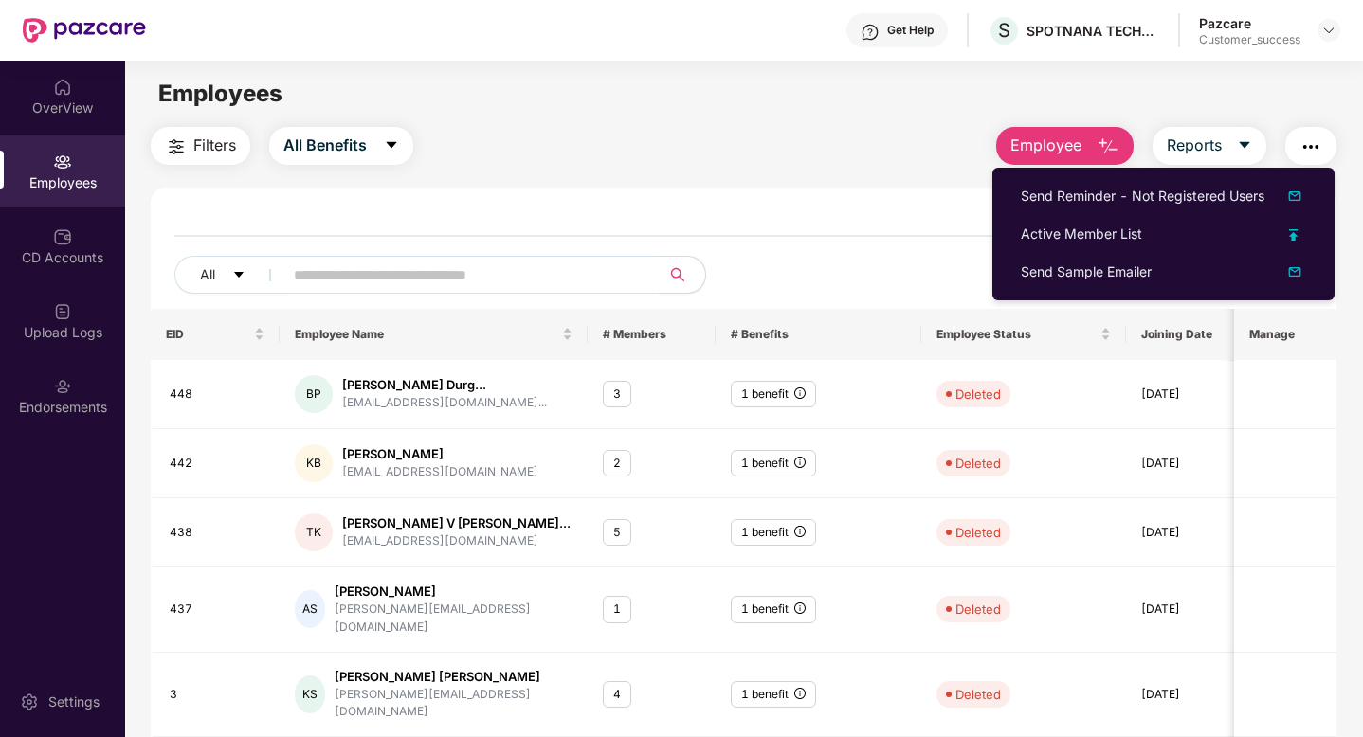
click at [921, 214] on div "All Download Filtered Report" at bounding box center [744, 260] width 1186 height 98
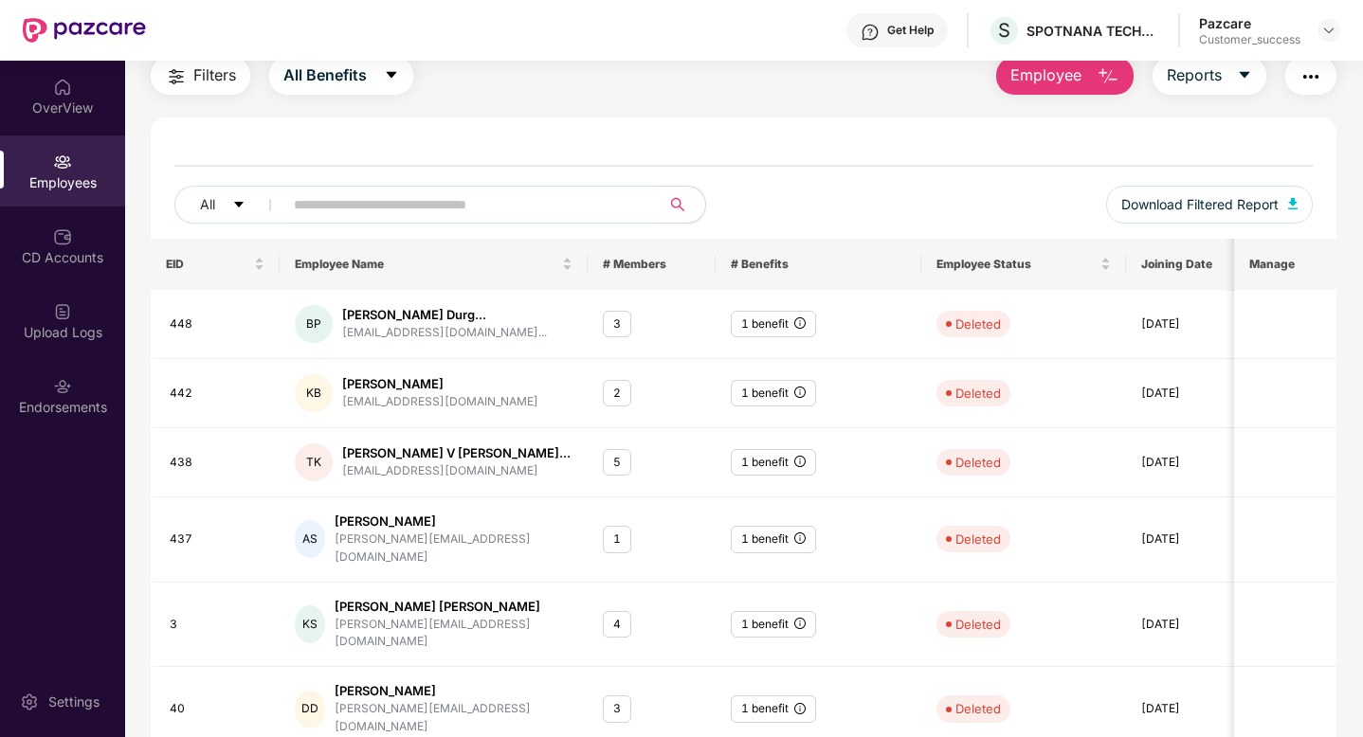
scroll to position [0, 0]
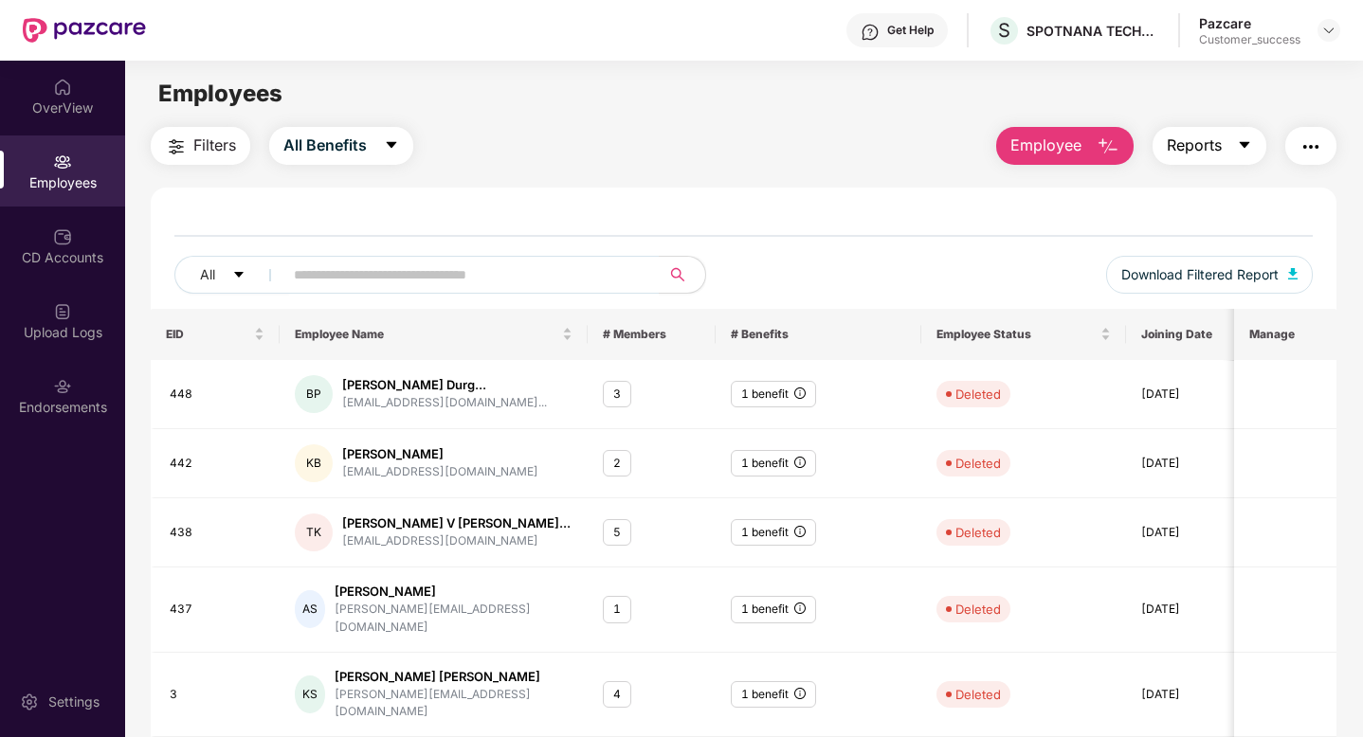
click at [1246, 140] on icon "caret-down" at bounding box center [1244, 144] width 15 height 15
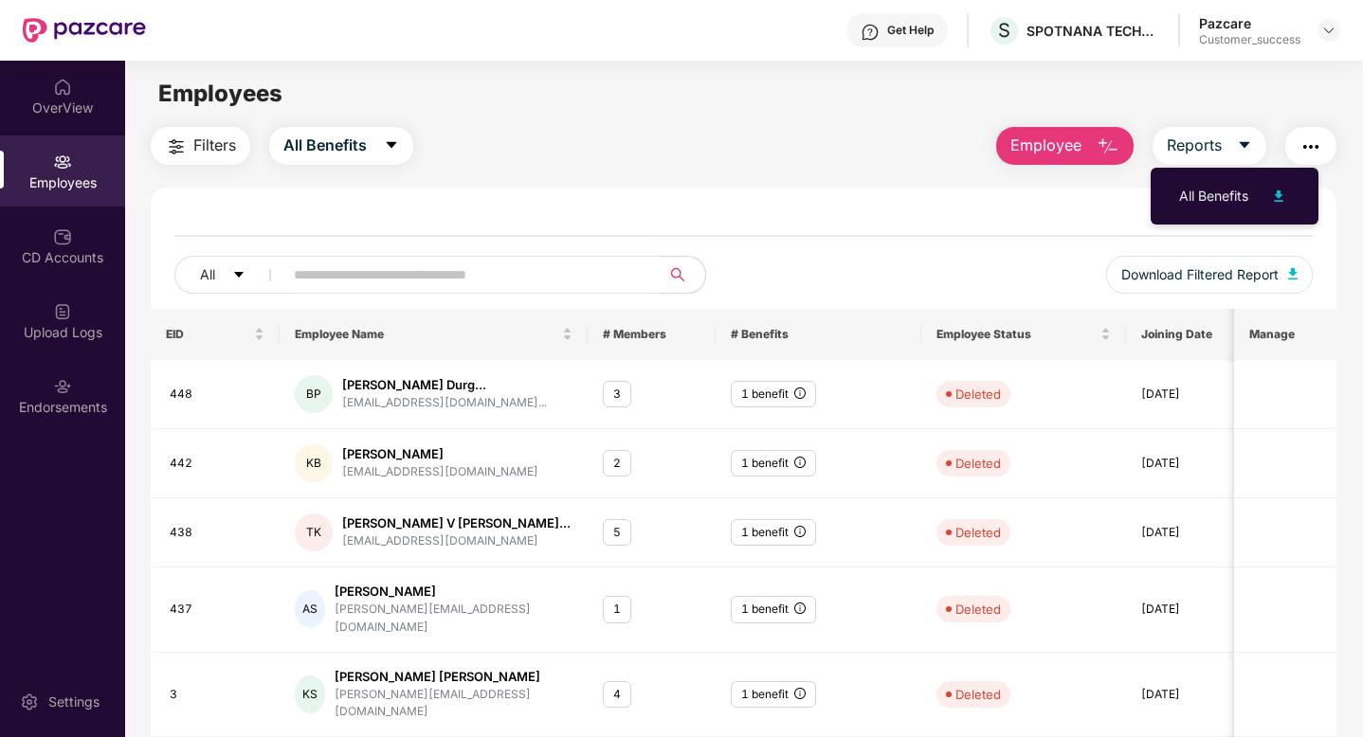
click at [1320, 147] on img "button" at bounding box center [1310, 147] width 23 height 23
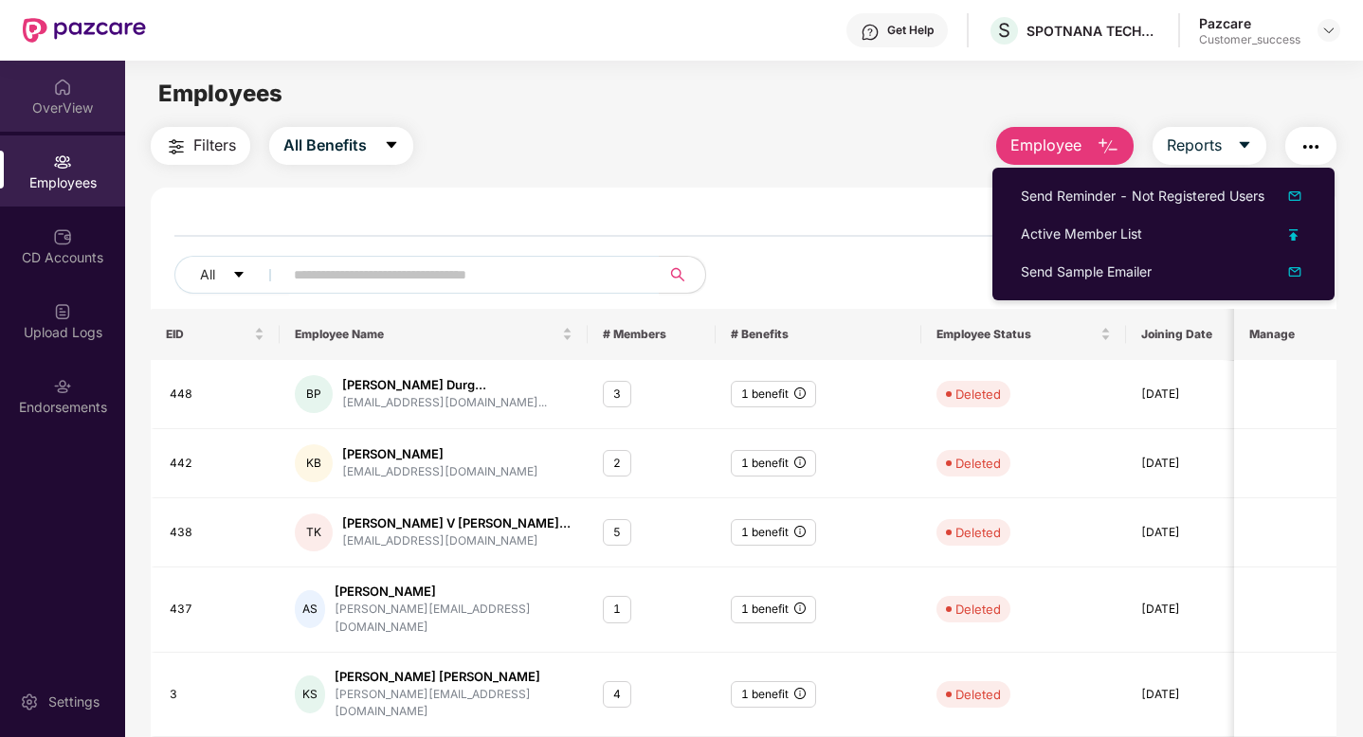
click at [52, 105] on div "OverView" at bounding box center [62, 108] width 125 height 19
